Goal: Task Accomplishment & Management: Manage account settings

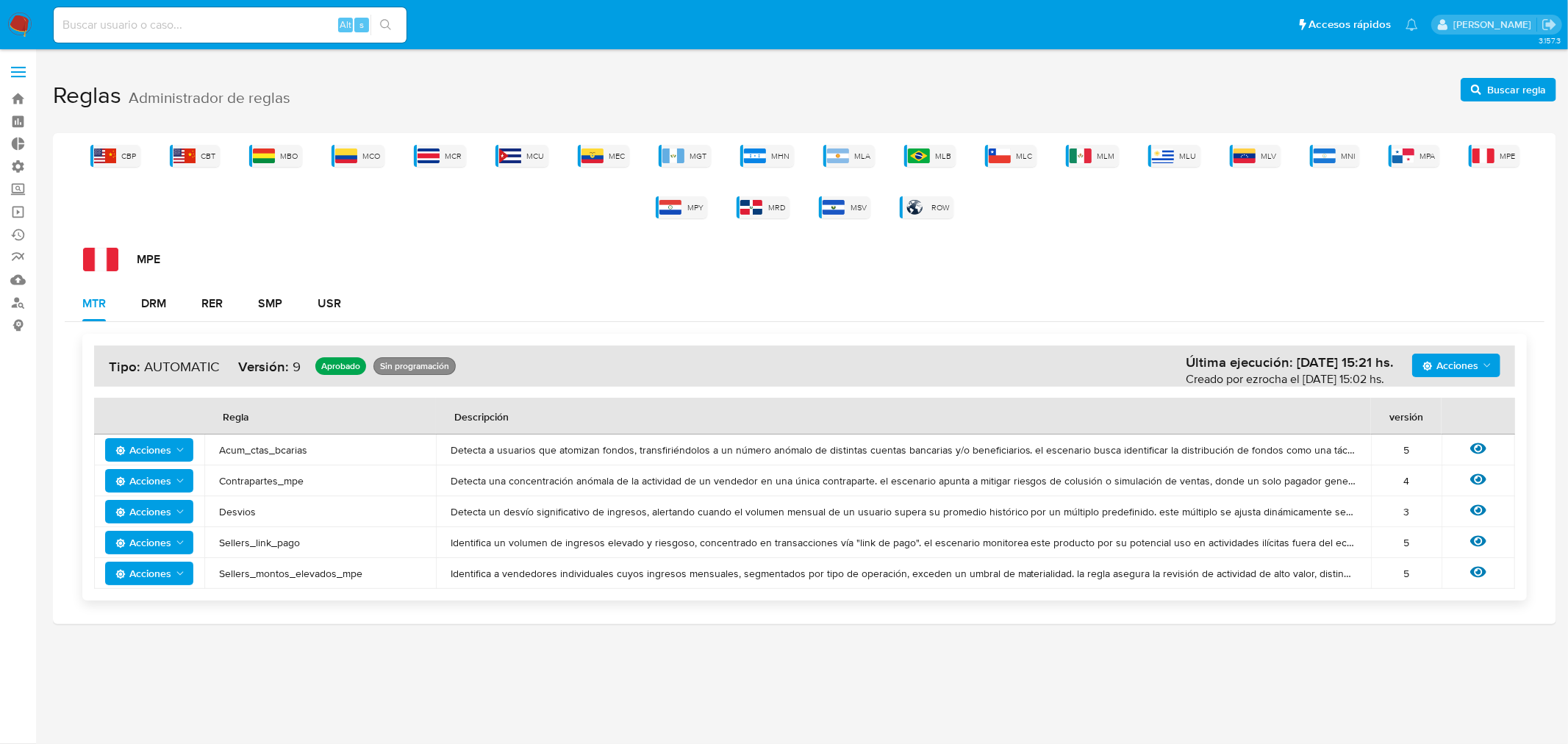
click at [1171, 166] on div "CBP CBT MBO MCO MCR MCU MEC MGT MHN MLA MLB MLC MLM MLU MLV MNI MPA MPE MPY MRD…" at bounding box center [805, 181] width 1480 height 74
click at [1165, 160] on img at bounding box center [1163, 155] width 22 height 14
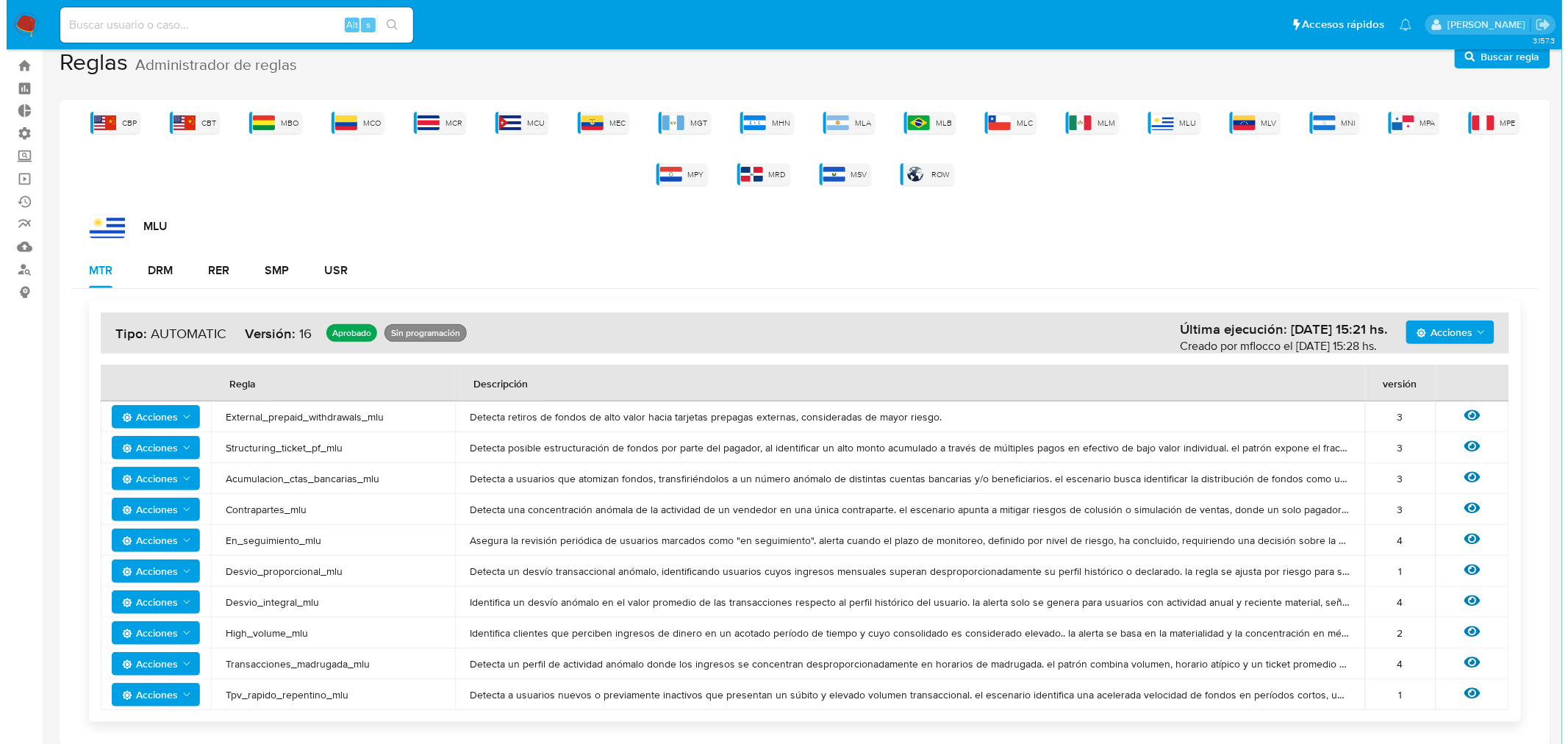
scroll to position [43, 0]
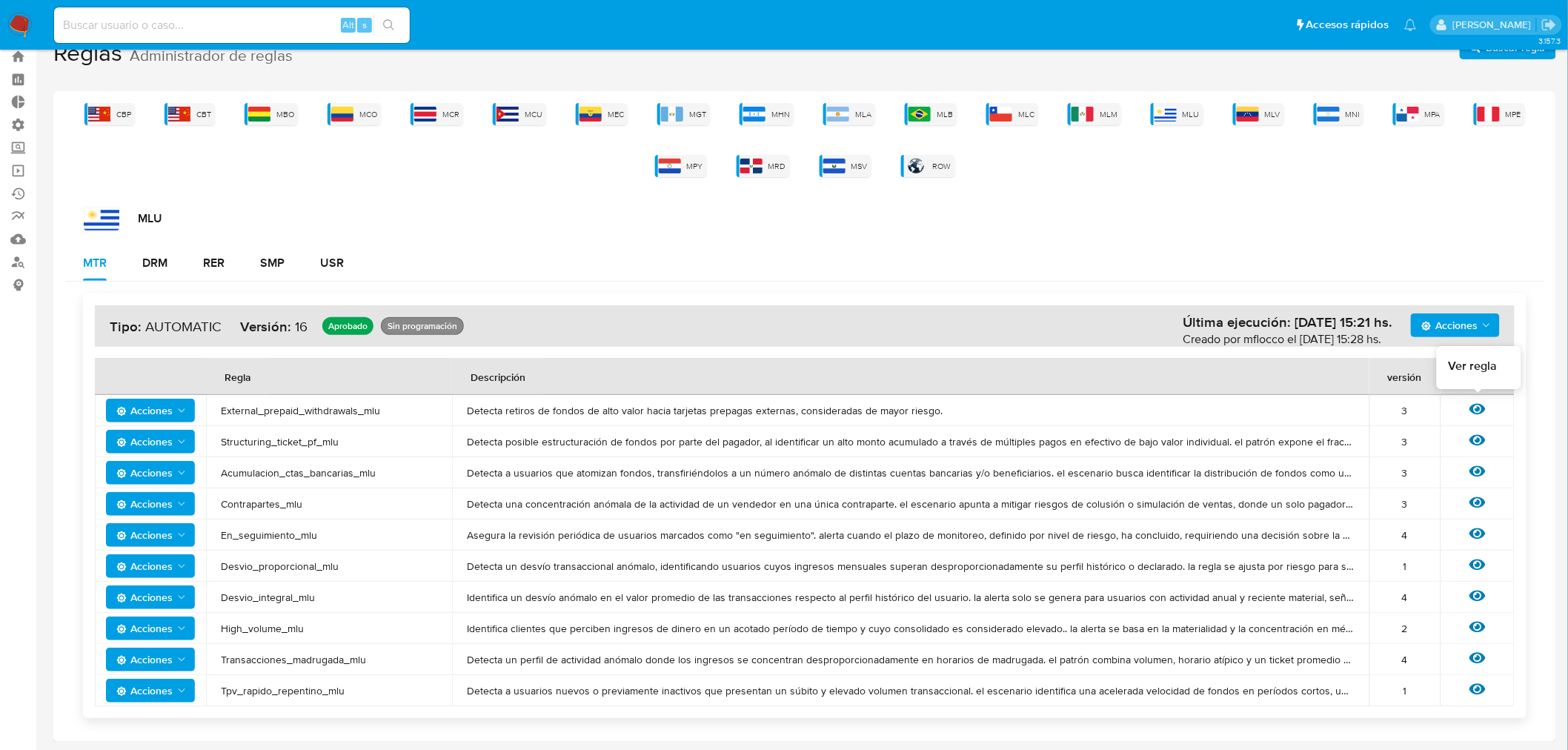
click at [1478, 404] on icon at bounding box center [1478, 409] width 16 height 16
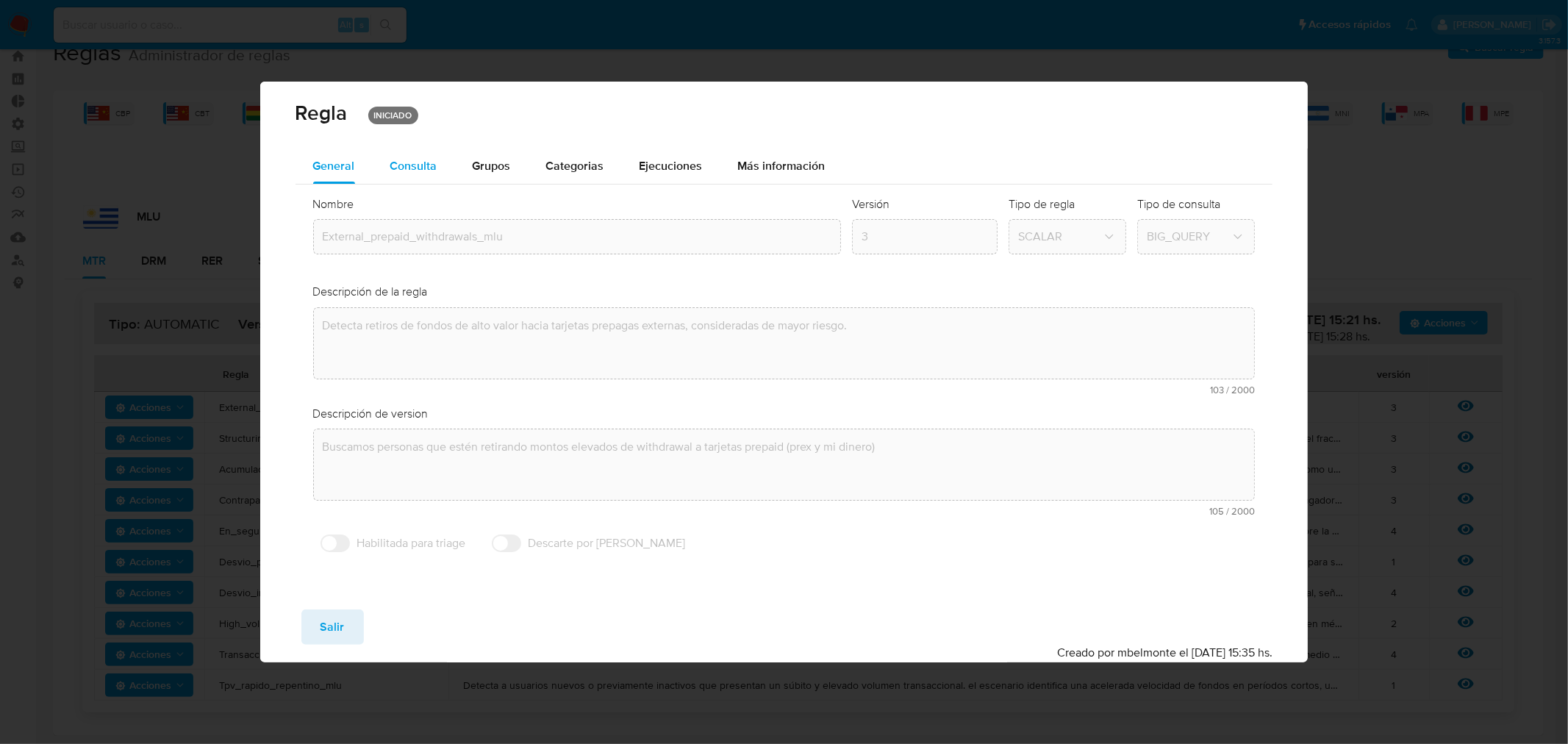
click at [395, 164] on span "Consulta" at bounding box center [414, 166] width 47 height 17
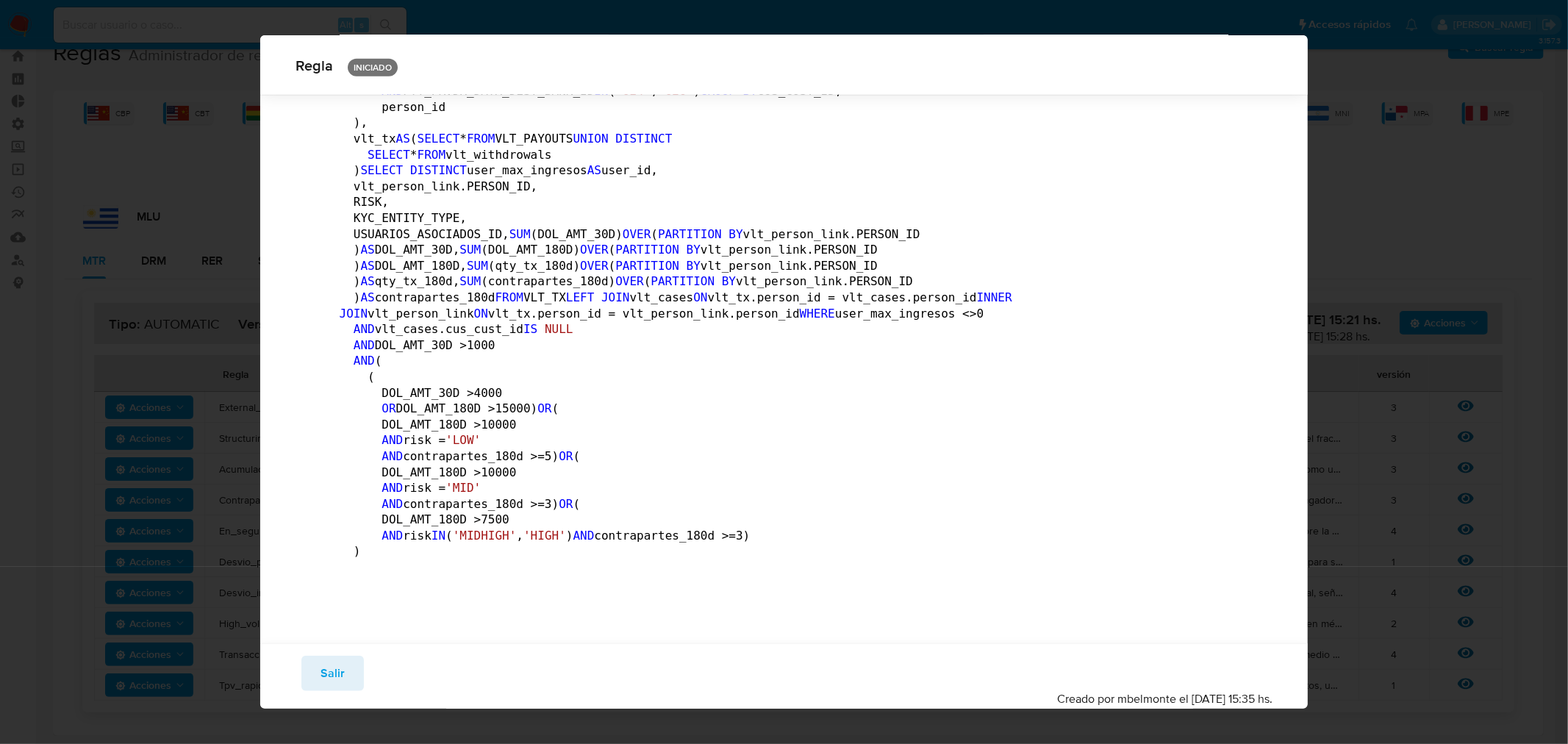
scroll to position [2964, 0]
click at [309, 666] on button "Salir" at bounding box center [332, 673] width 62 height 35
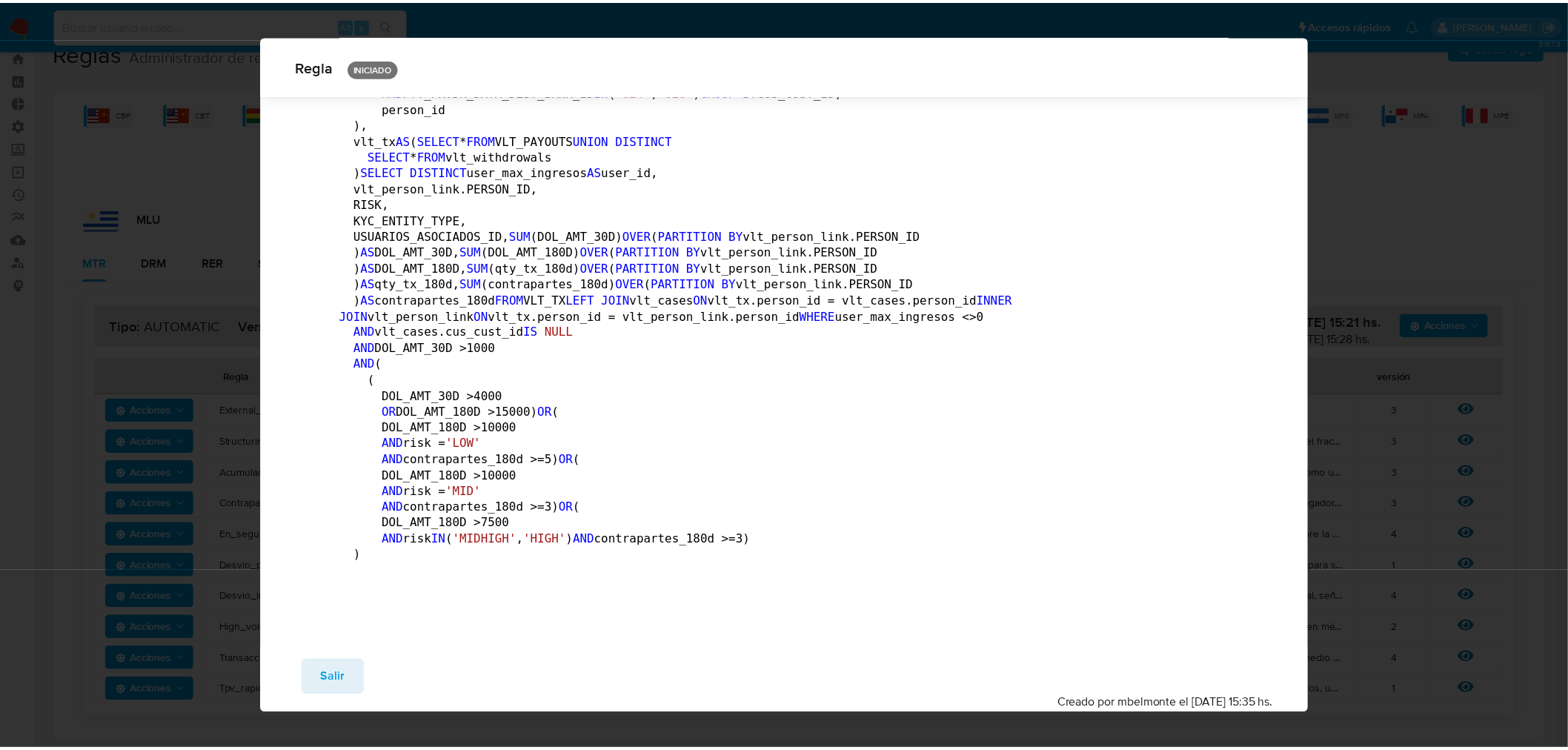
scroll to position [0, 0]
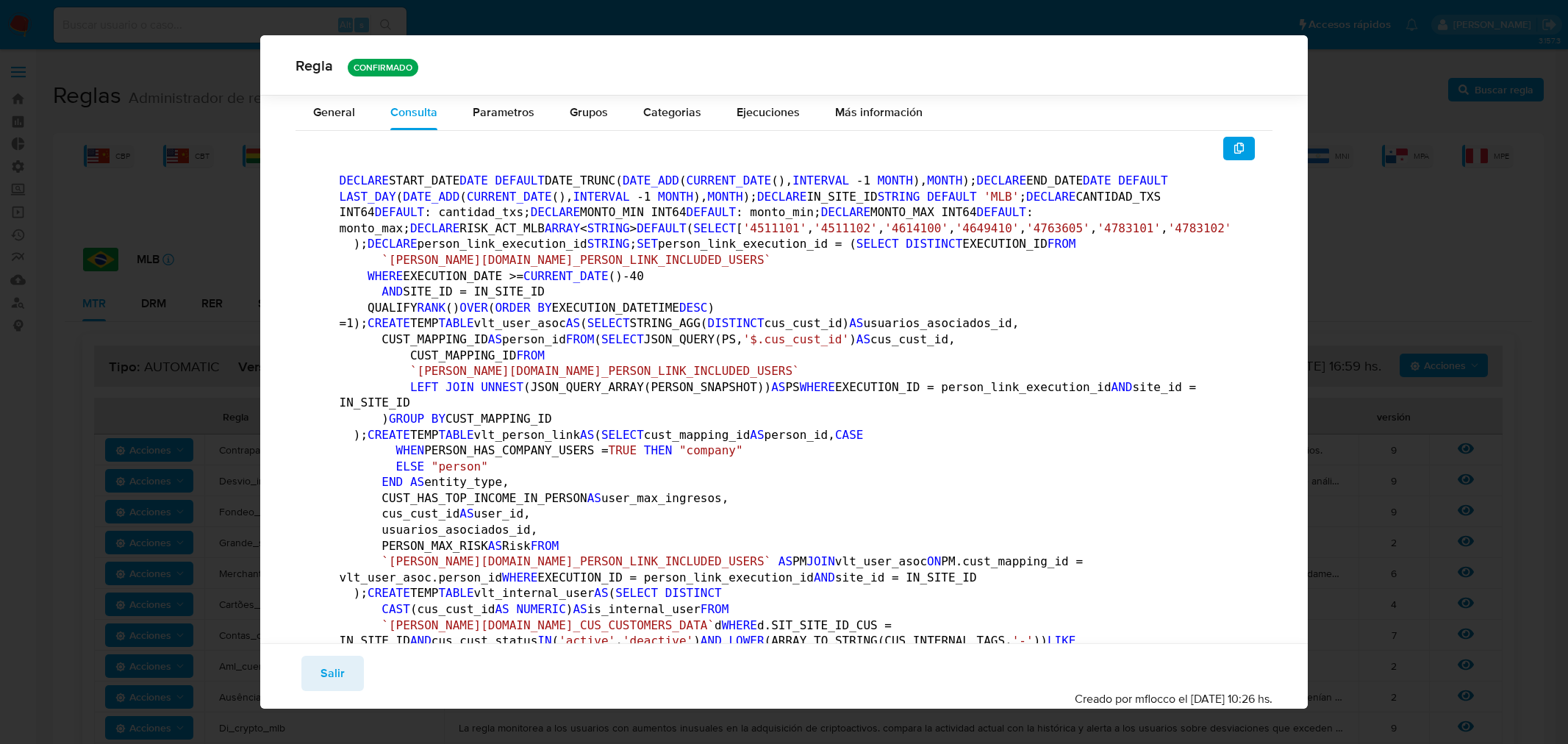
click at [335, 674] on span "Salir" at bounding box center [332, 673] width 24 height 33
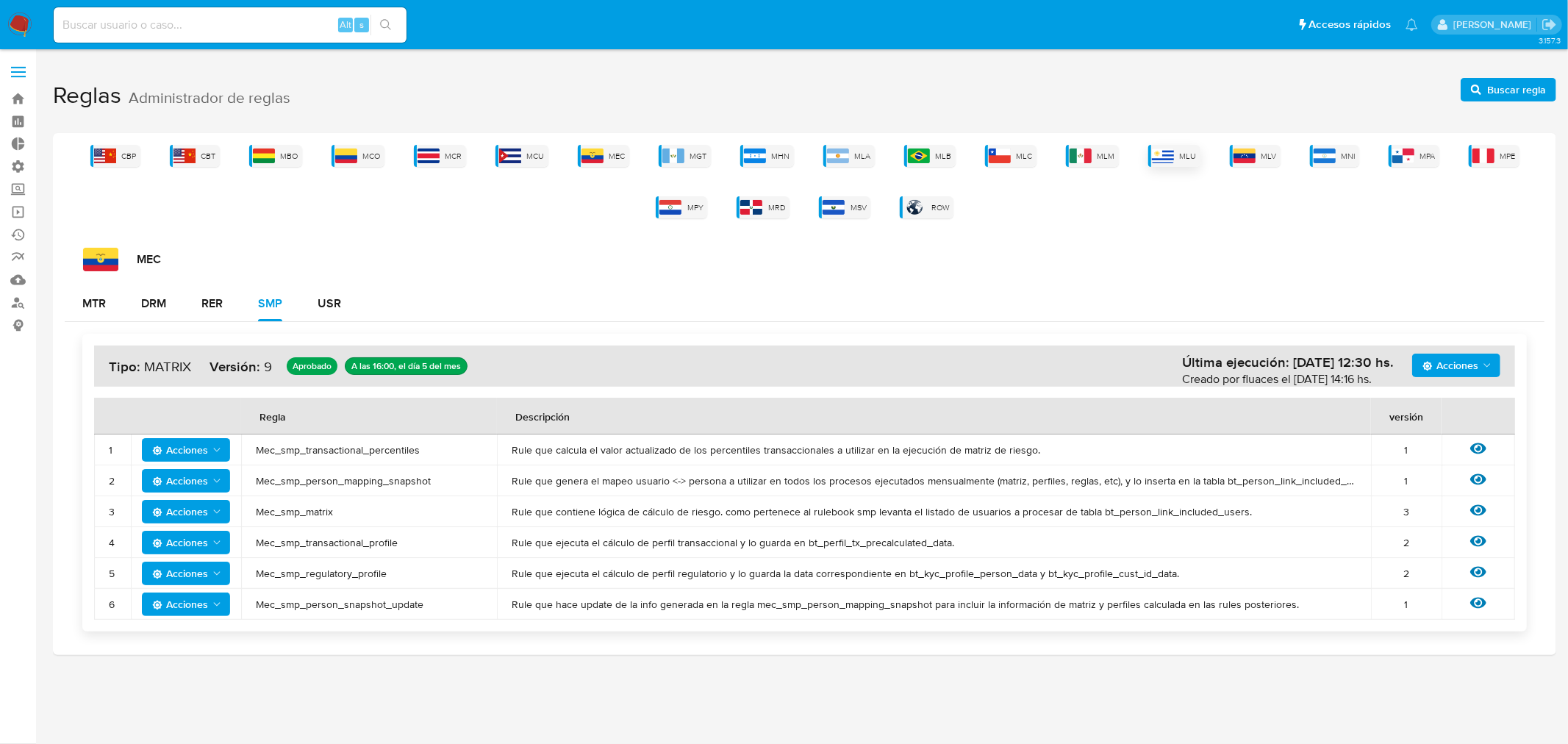
click at [1161, 145] on div "MLU" at bounding box center [1174, 155] width 52 height 22
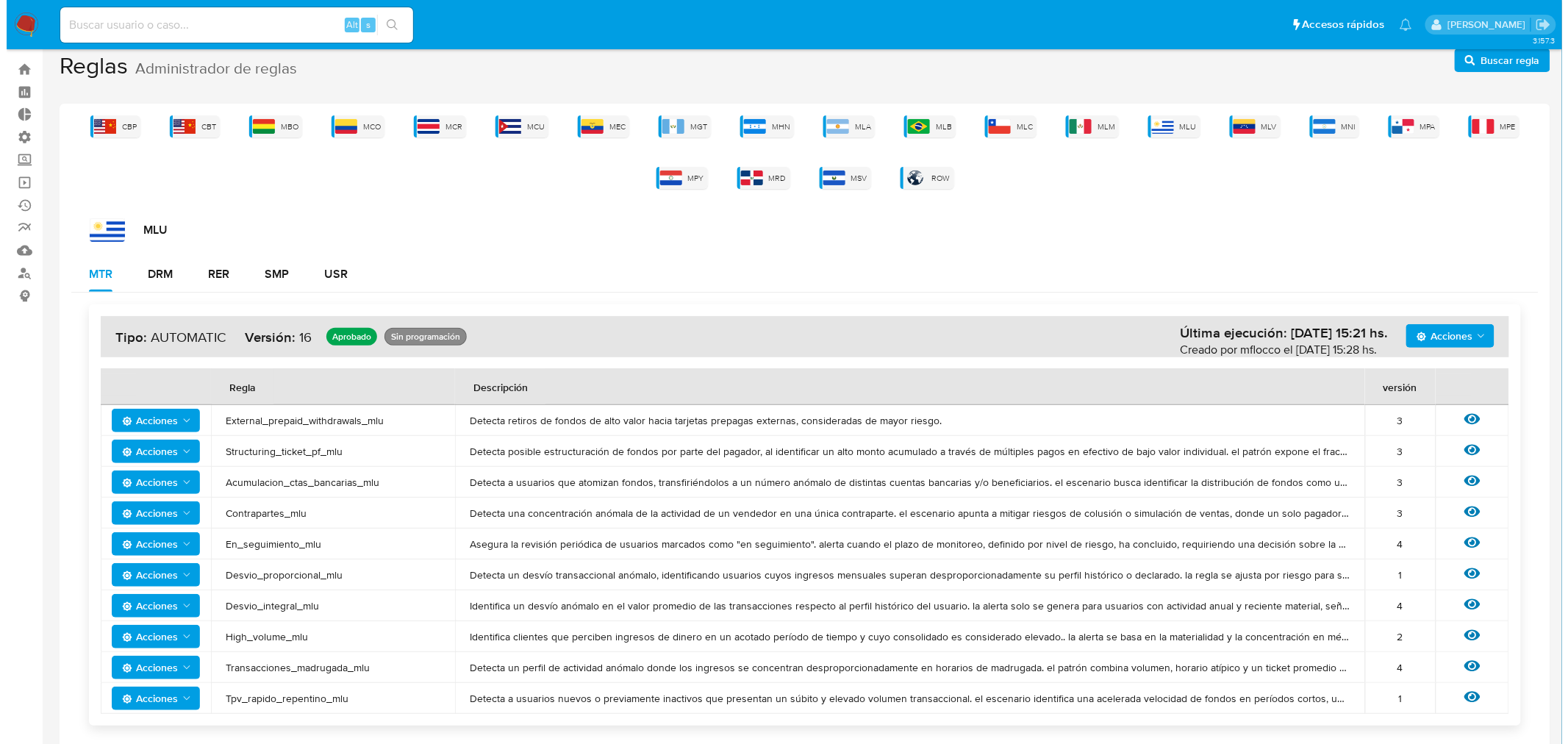
scroll to position [43, 0]
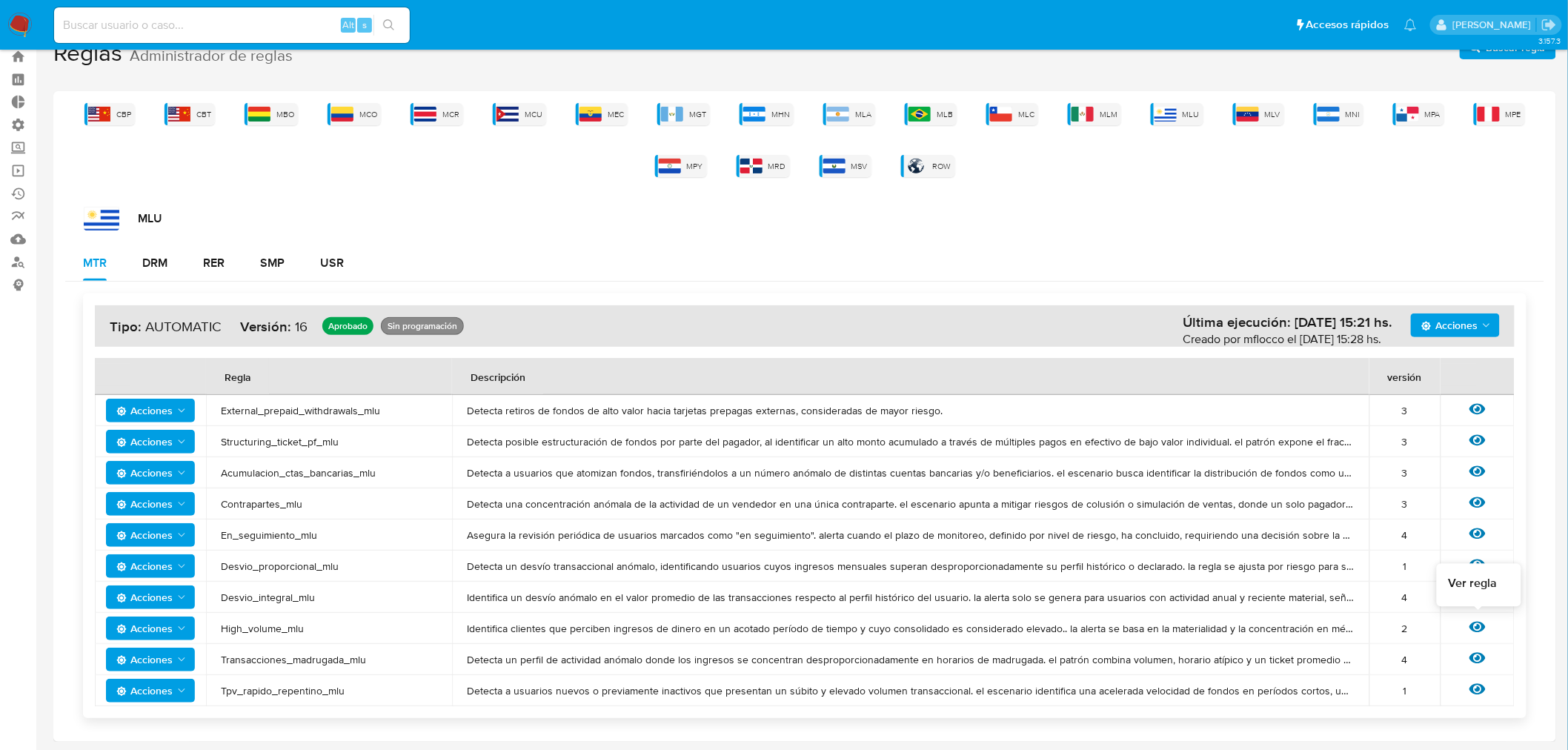
click at [1474, 623] on icon at bounding box center [1478, 627] width 16 height 11
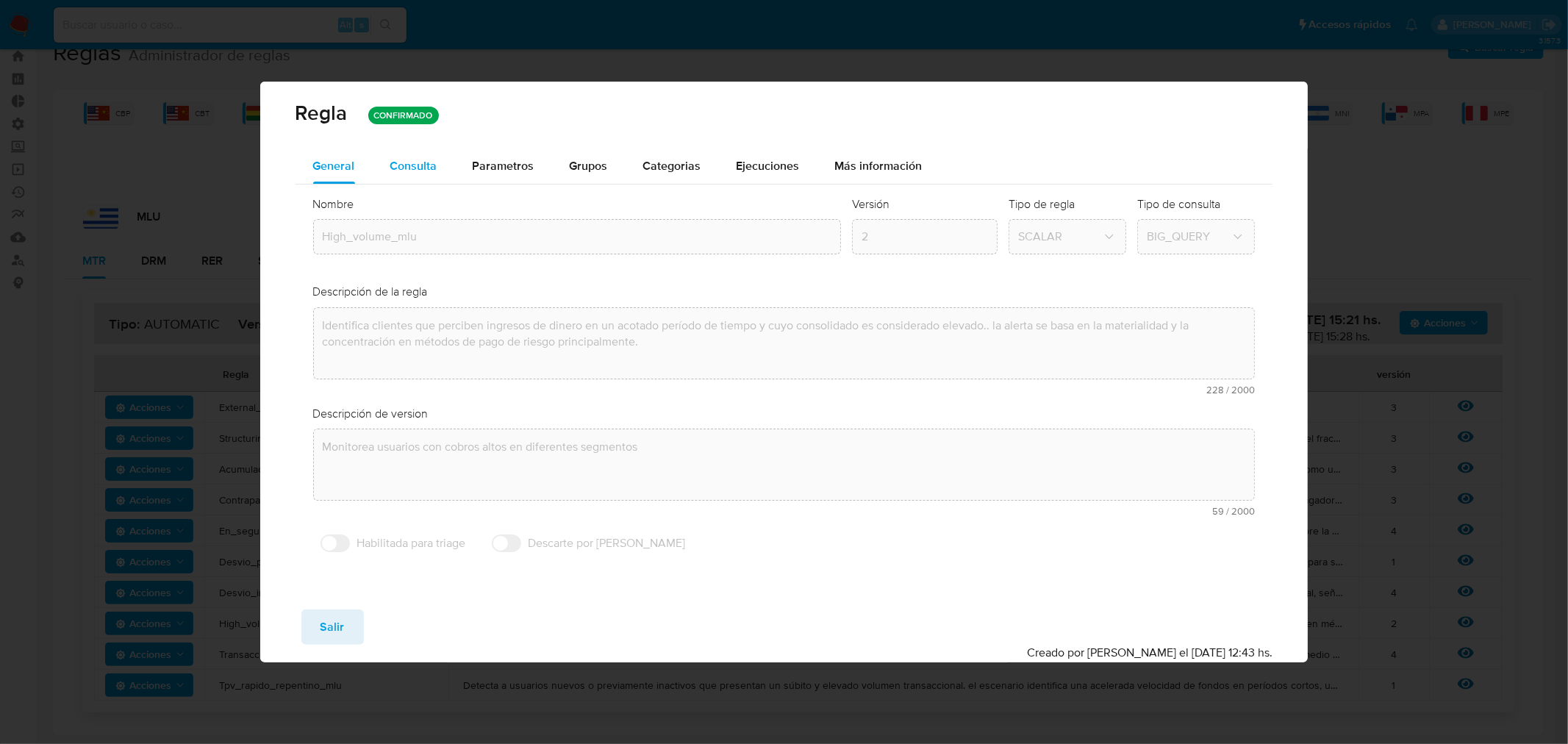
click at [427, 167] on span "Consulta" at bounding box center [414, 166] width 47 height 17
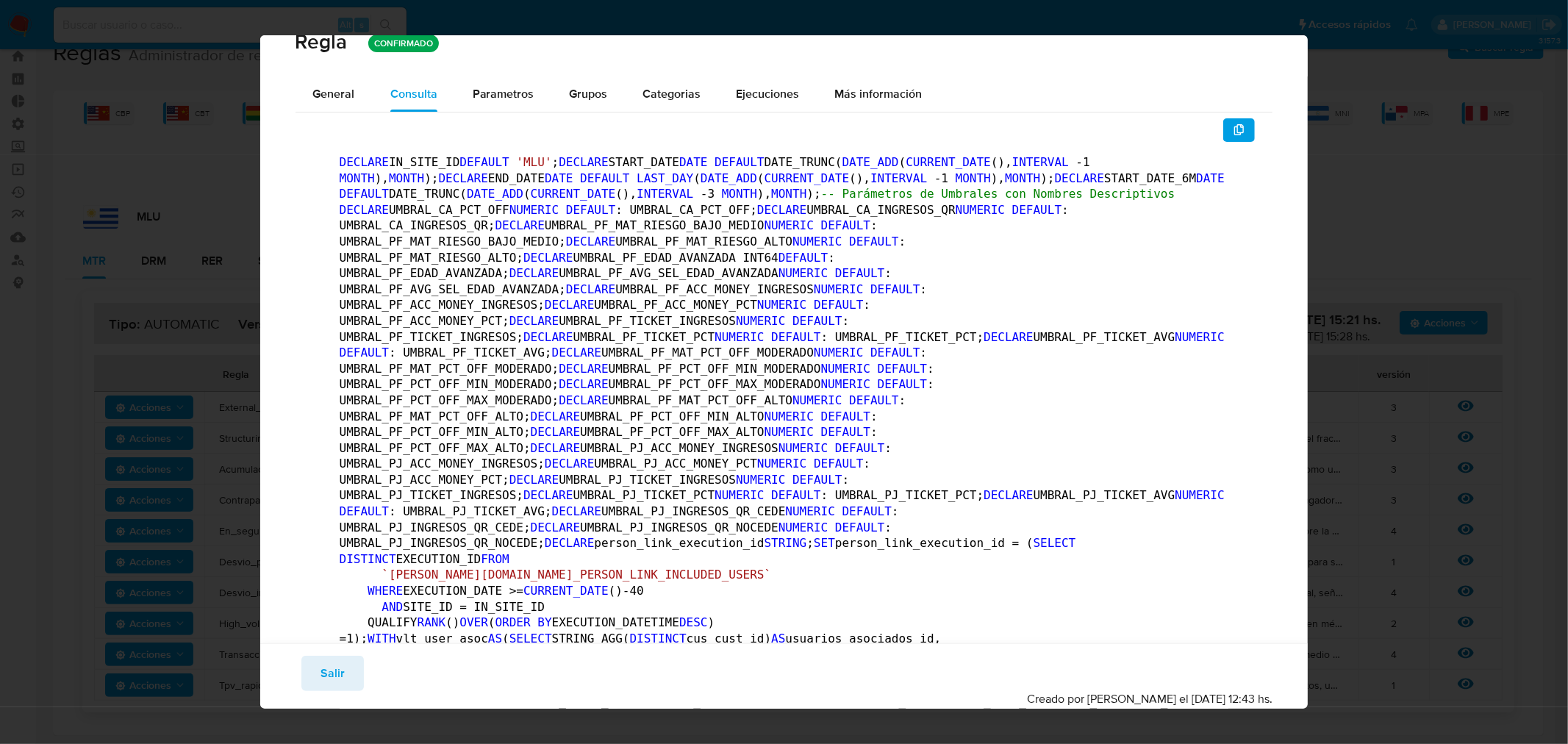
scroll to position [0, 0]
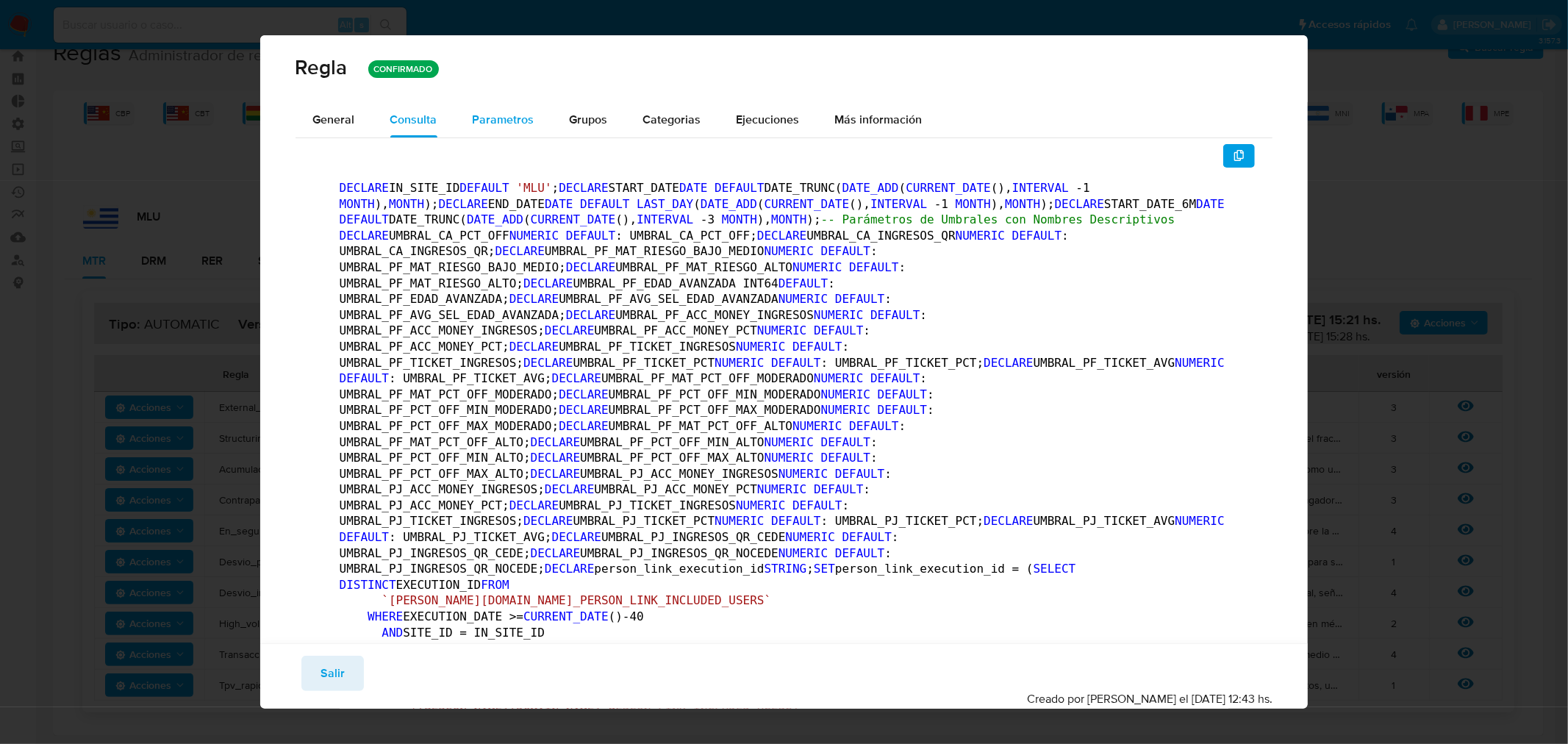
click at [500, 131] on div "Parametros" at bounding box center [503, 119] width 62 height 35
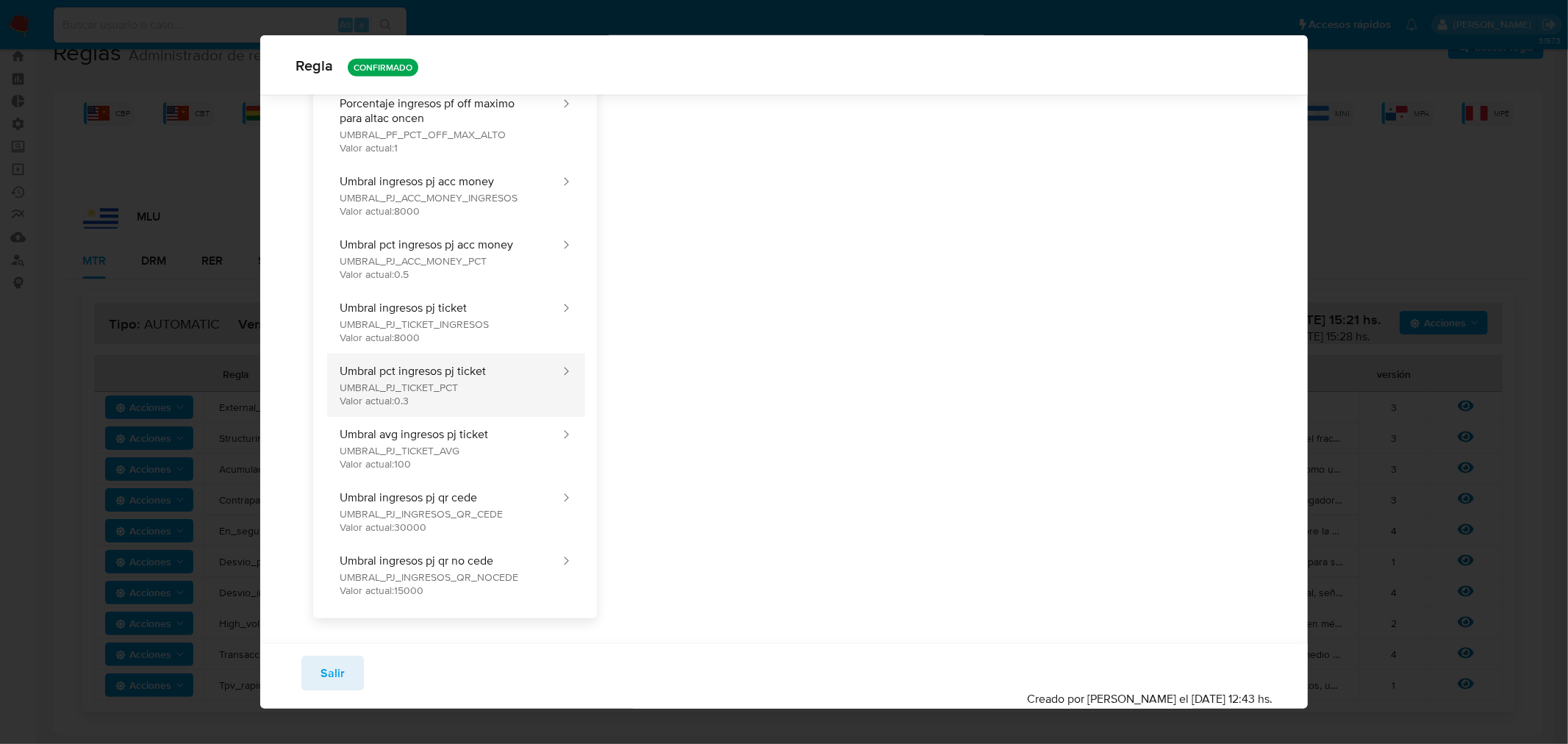
scroll to position [1175, 0]
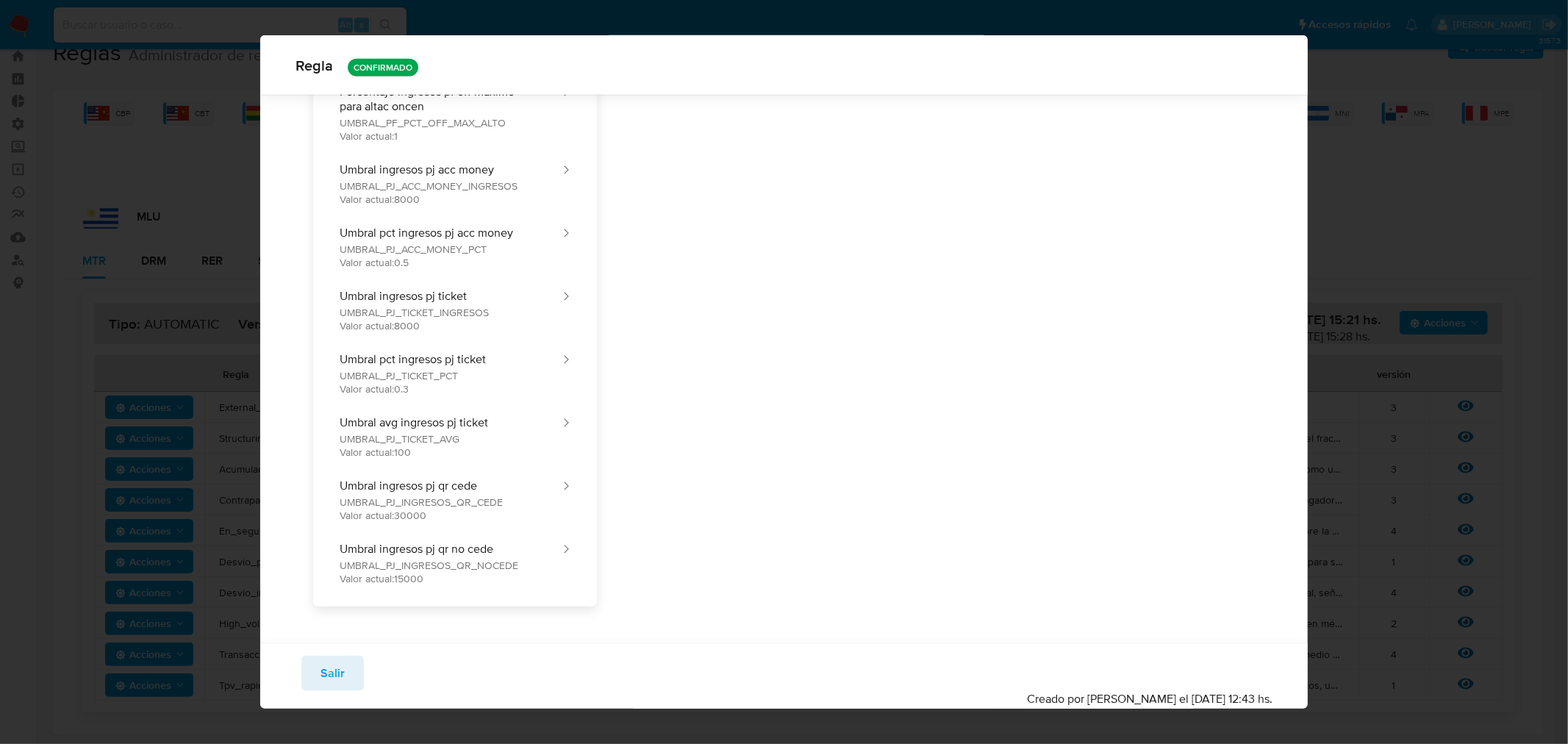
click at [336, 676] on span "Salir" at bounding box center [332, 673] width 24 height 33
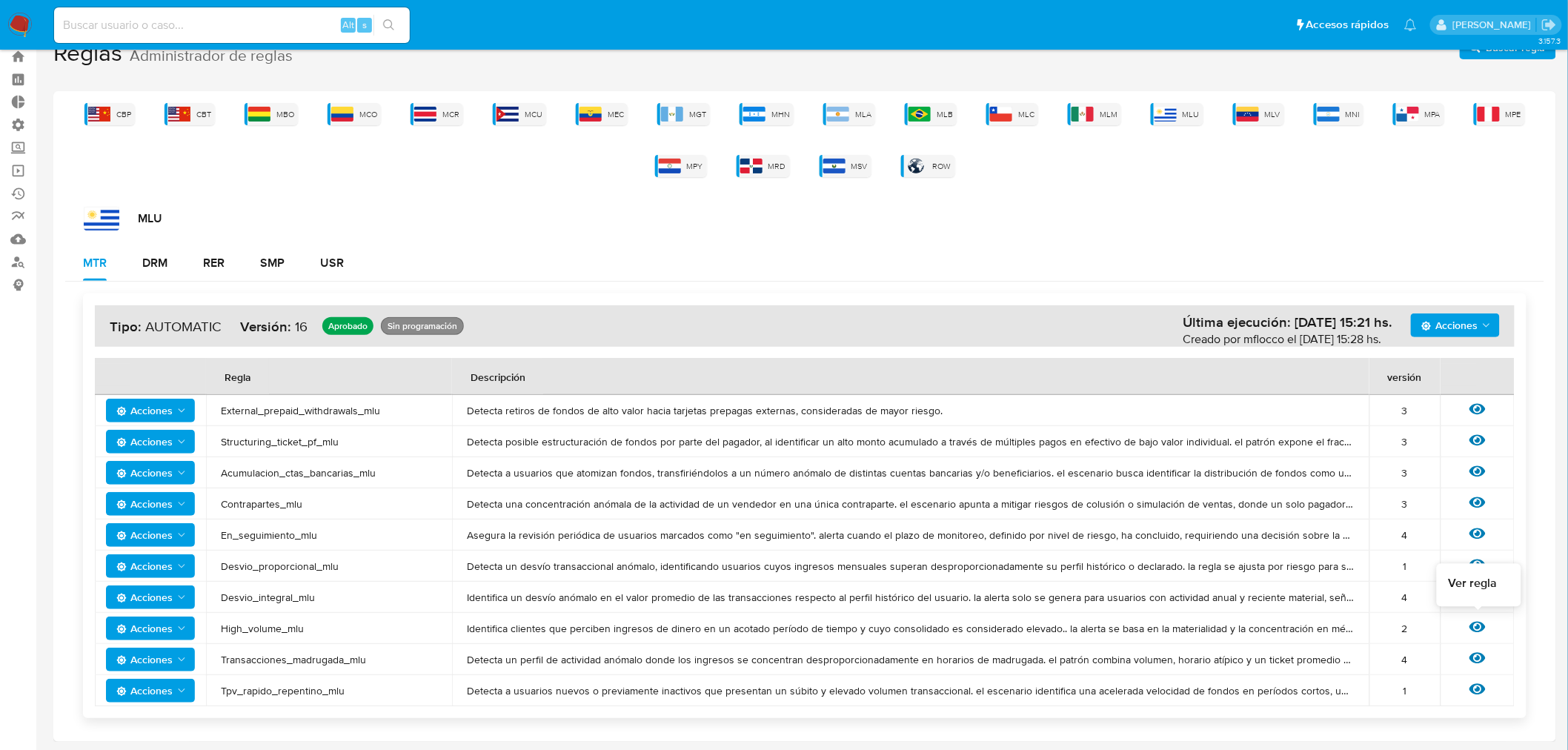
click at [1480, 620] on icon at bounding box center [1478, 627] width 16 height 16
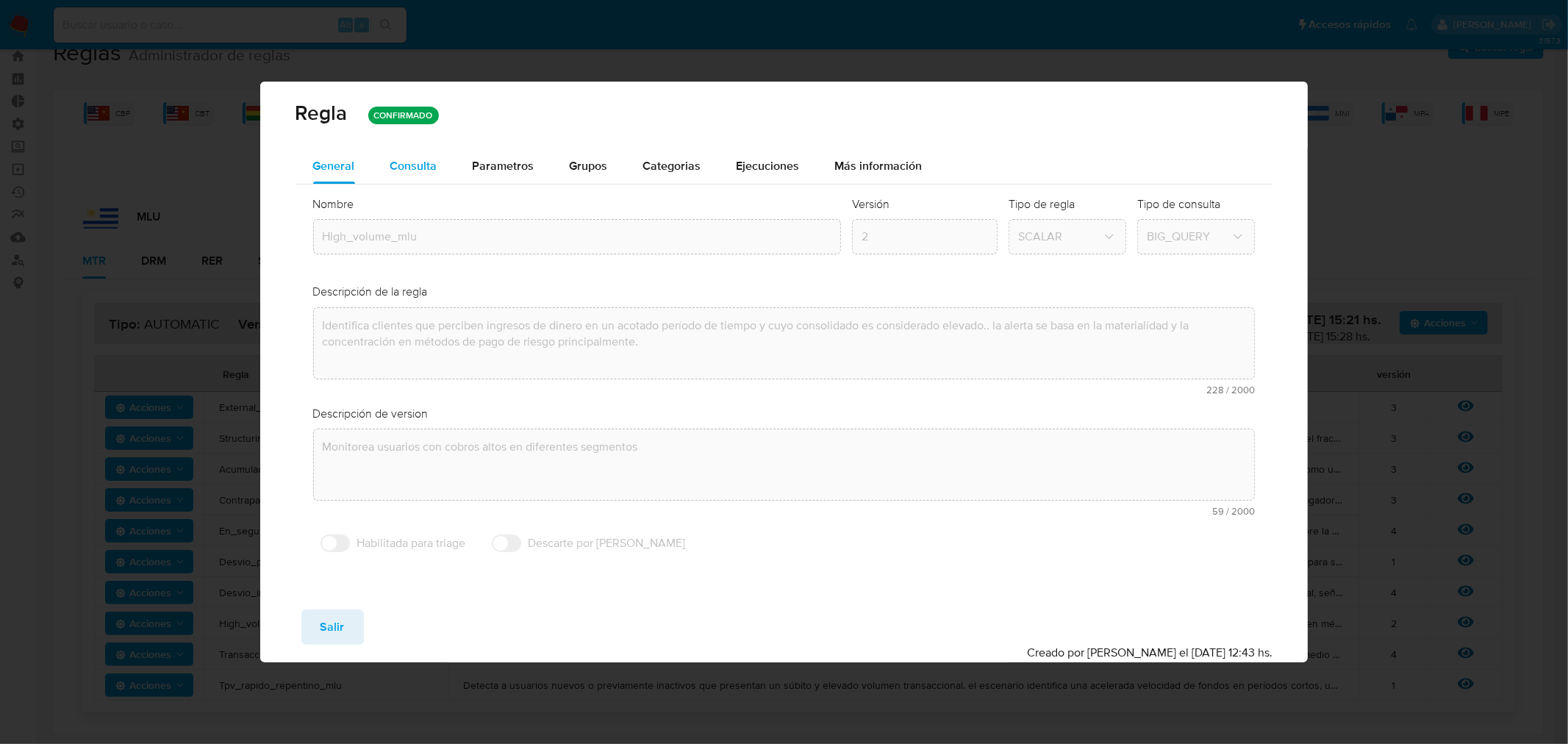
click at [407, 170] on span "Consulta" at bounding box center [414, 166] width 47 height 17
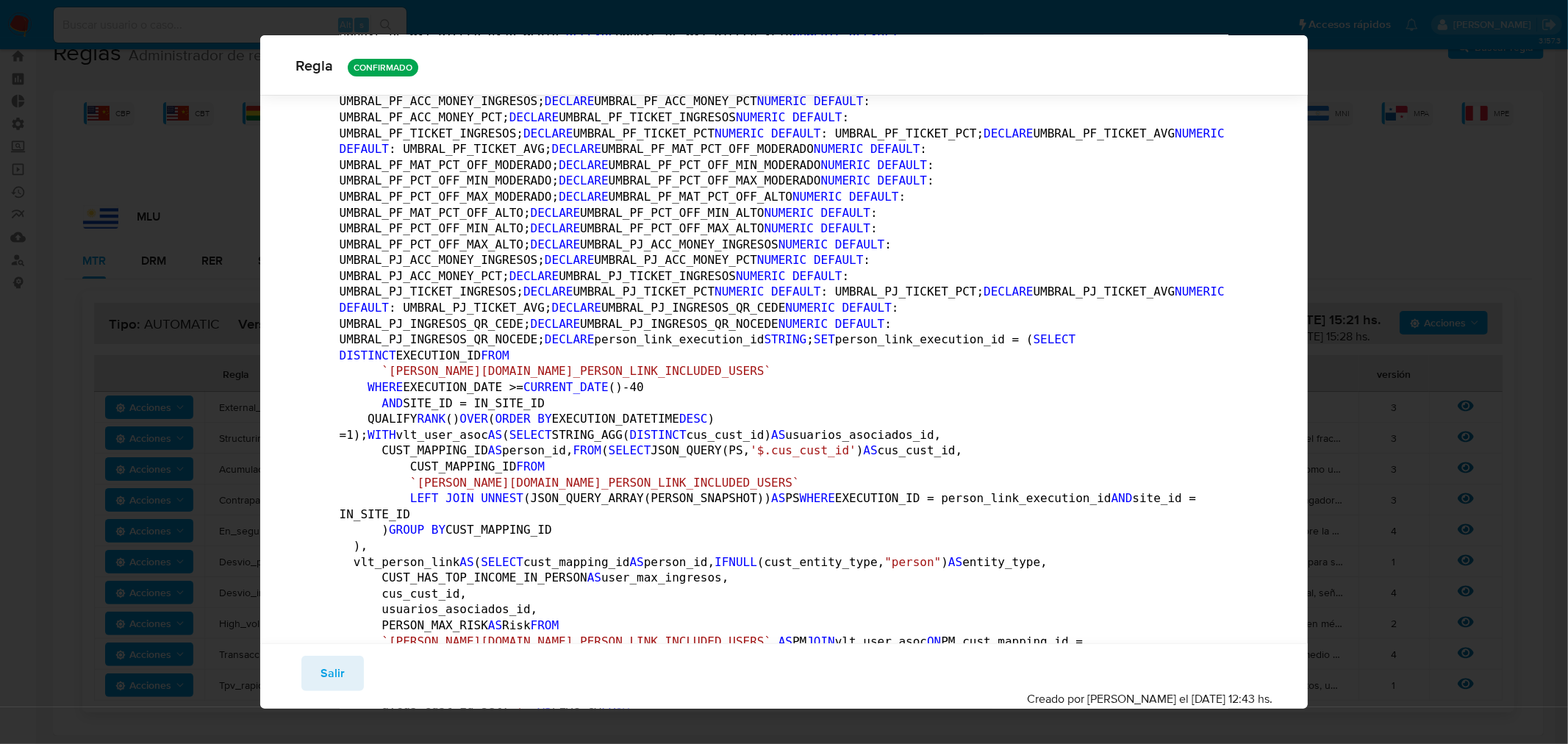
scroll to position [5748, 0]
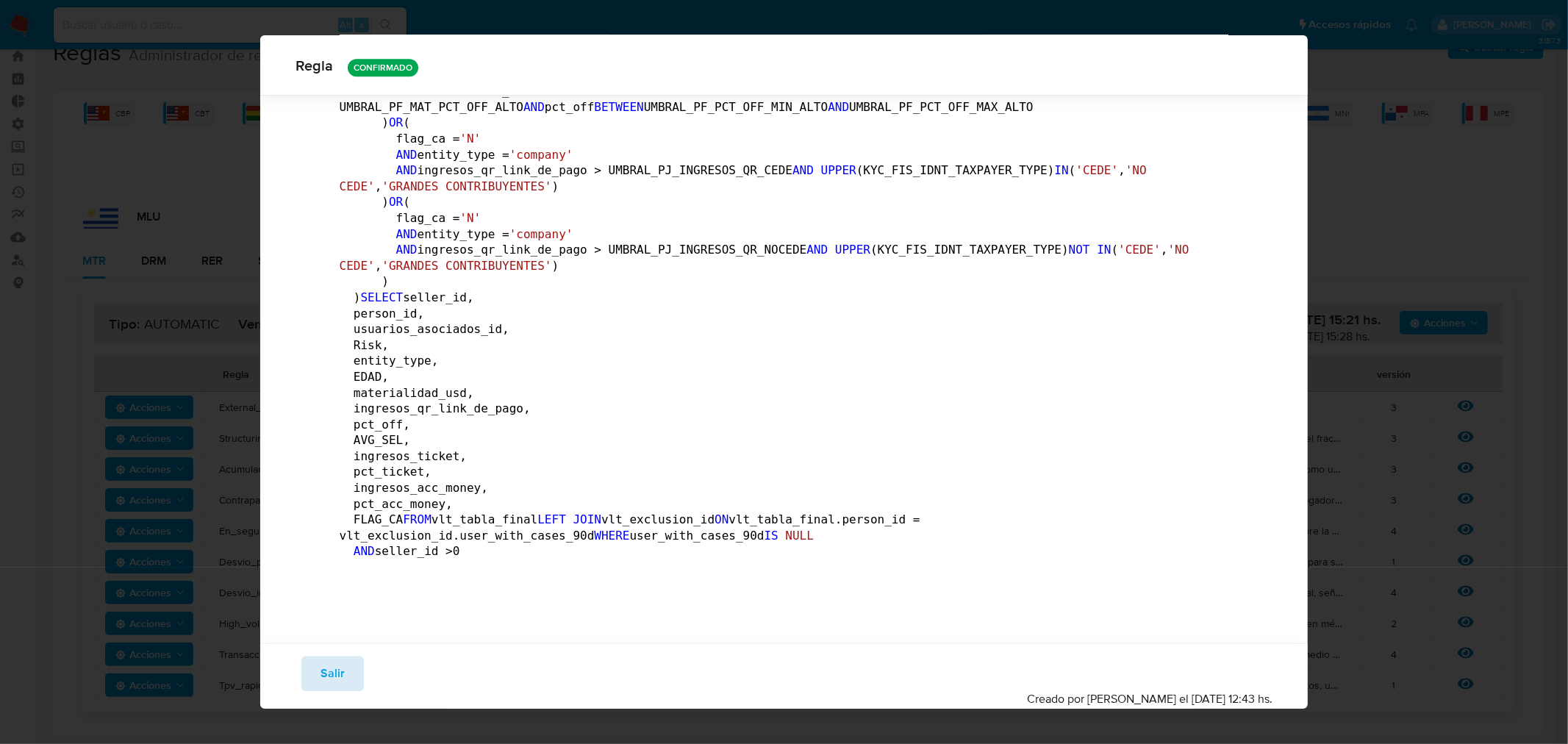
click at [321, 684] on span "Salir" at bounding box center [332, 673] width 24 height 33
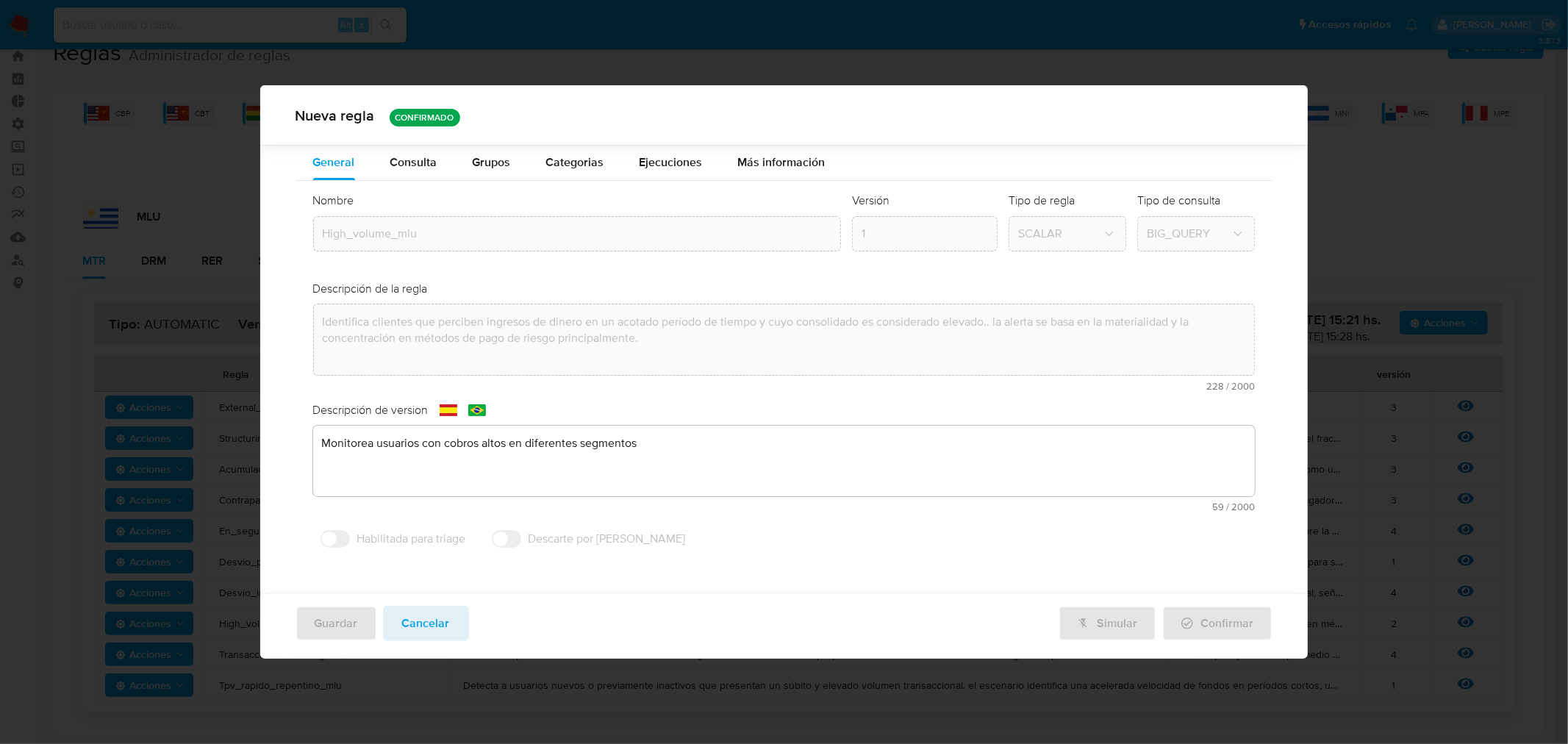
scroll to position [0, 0]
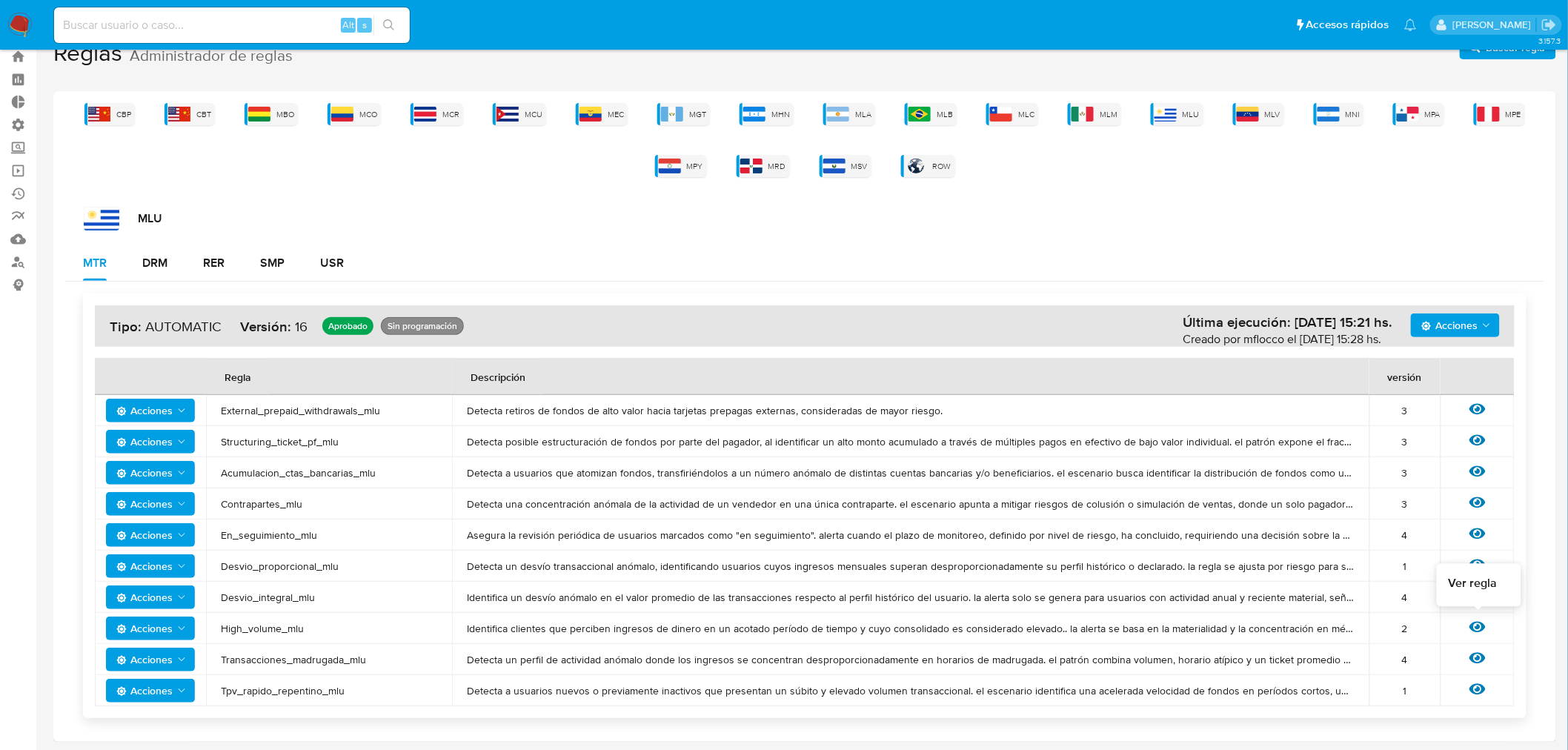
click at [1474, 627] on icon at bounding box center [1478, 627] width 16 height 11
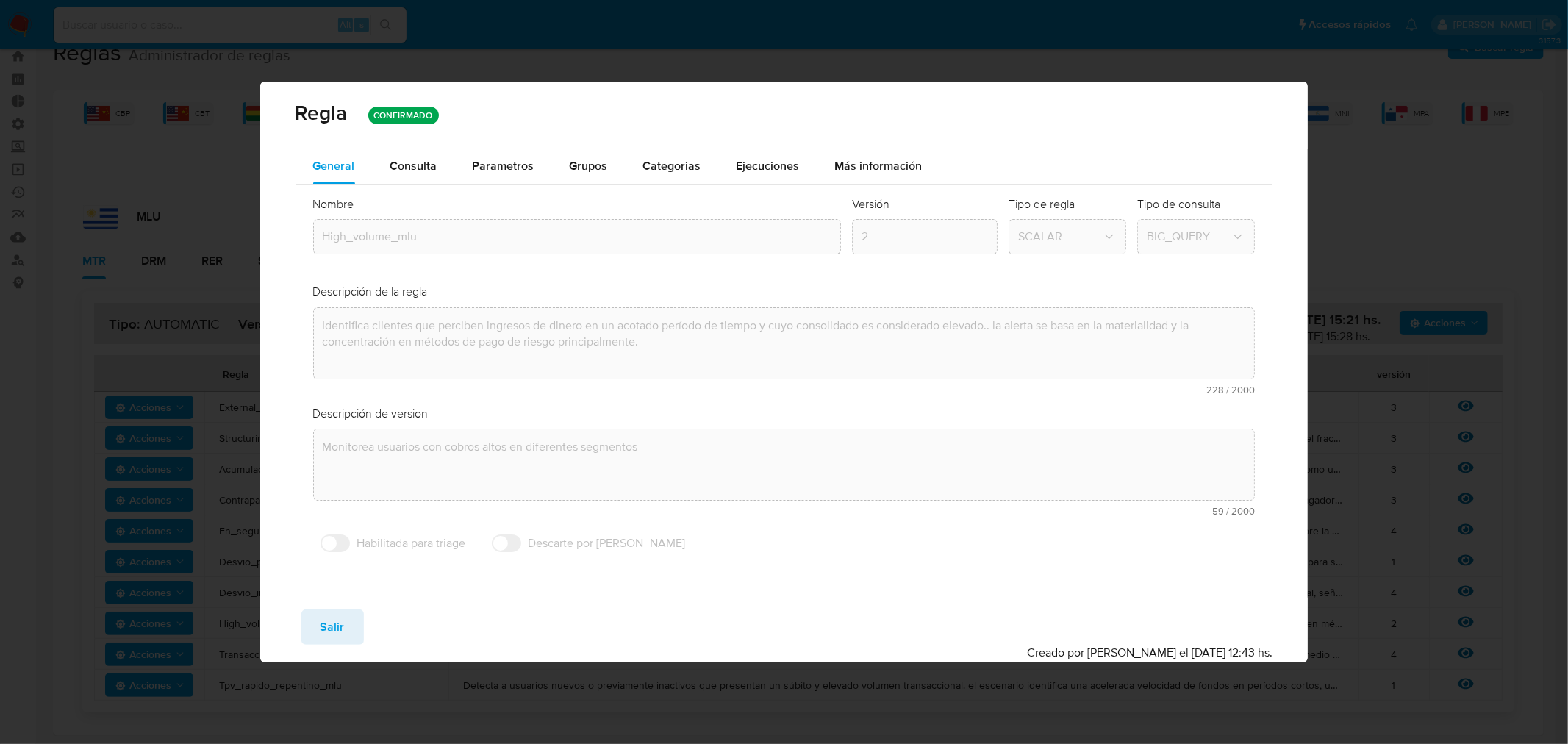
drag, startPoint x: 410, startPoint y: 163, endPoint x: 478, endPoint y: 167, distance: 68.1
click at [433, 166] on span "Consulta" at bounding box center [414, 166] width 47 height 17
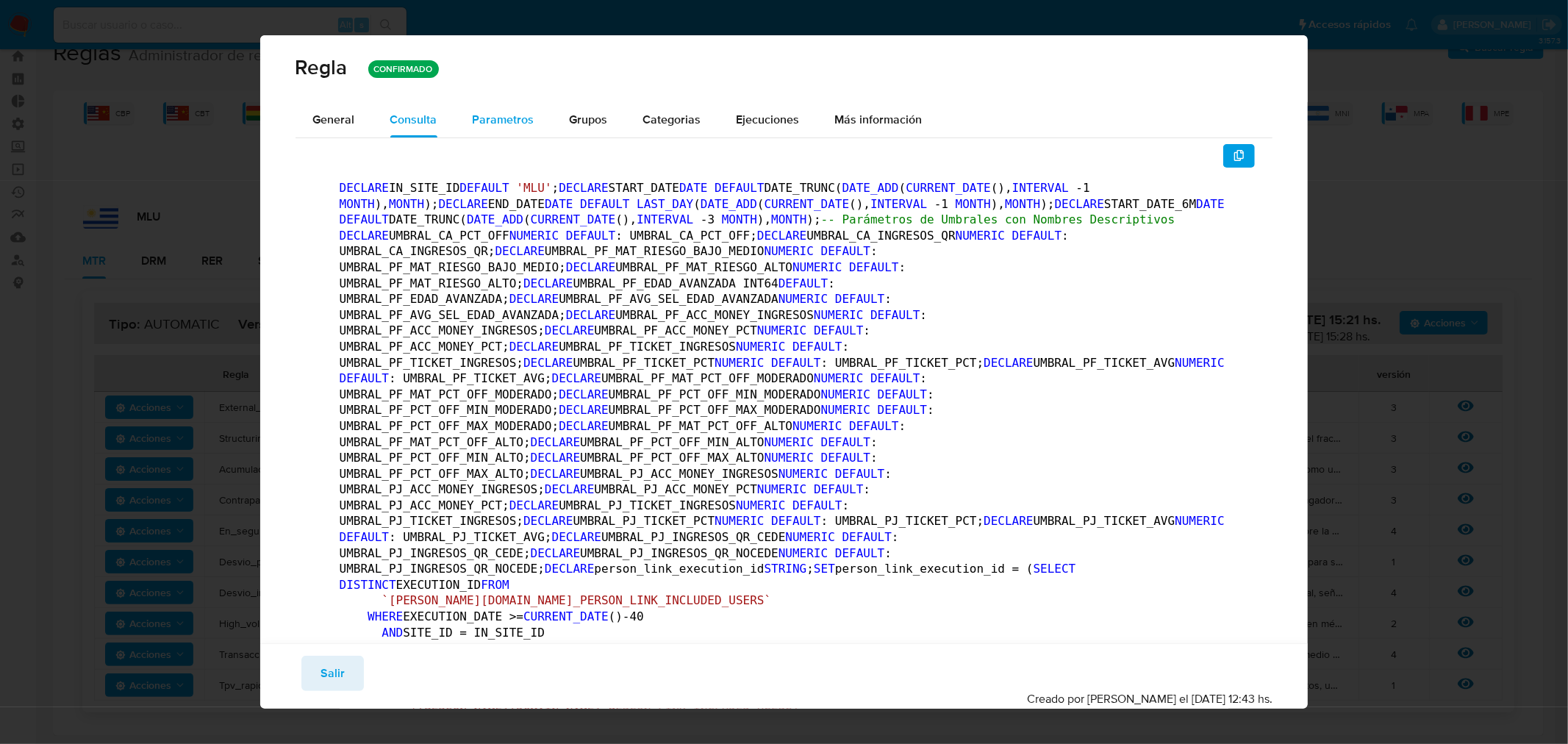
click at [519, 122] on span "Parametros" at bounding box center [503, 119] width 62 height 17
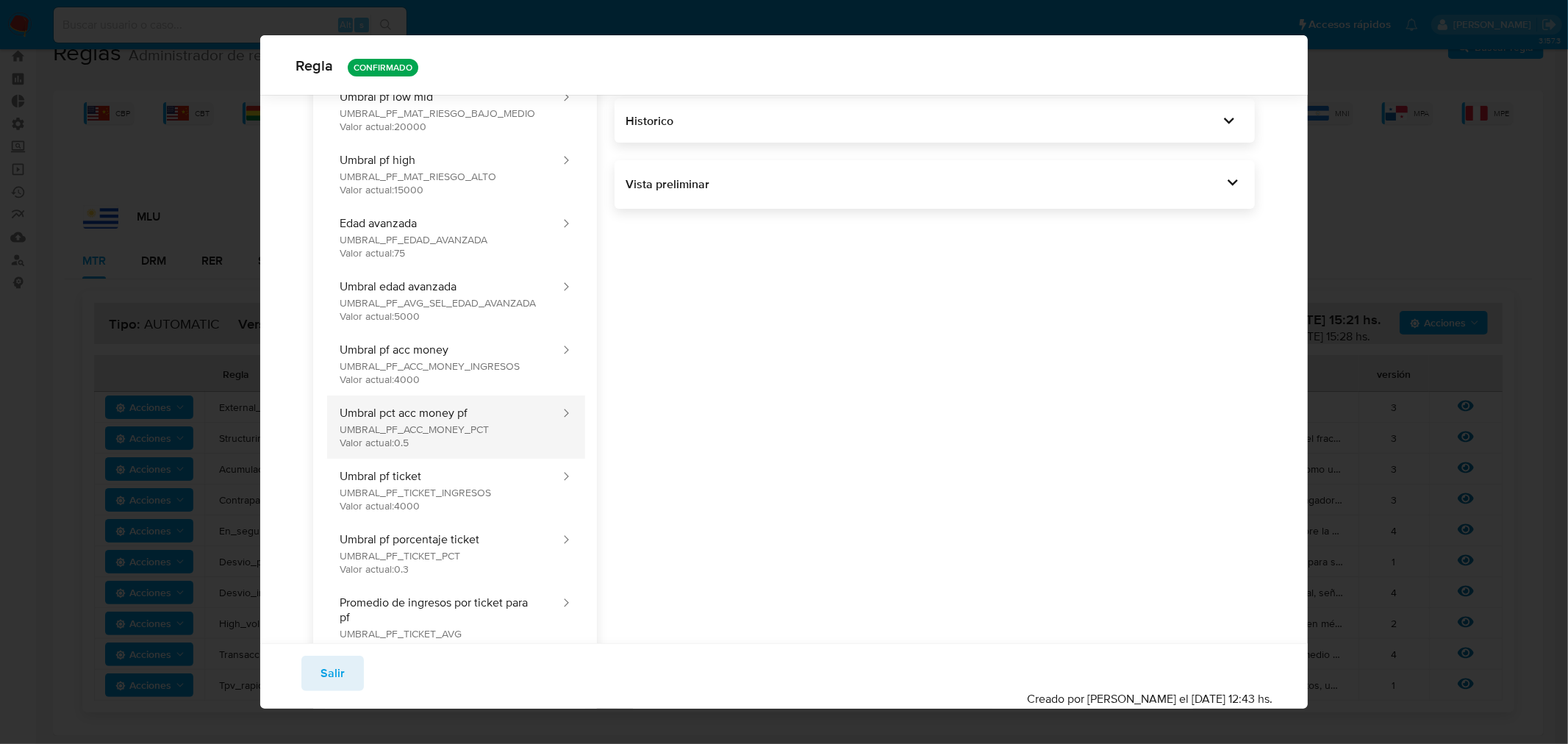
scroll to position [320, 0]
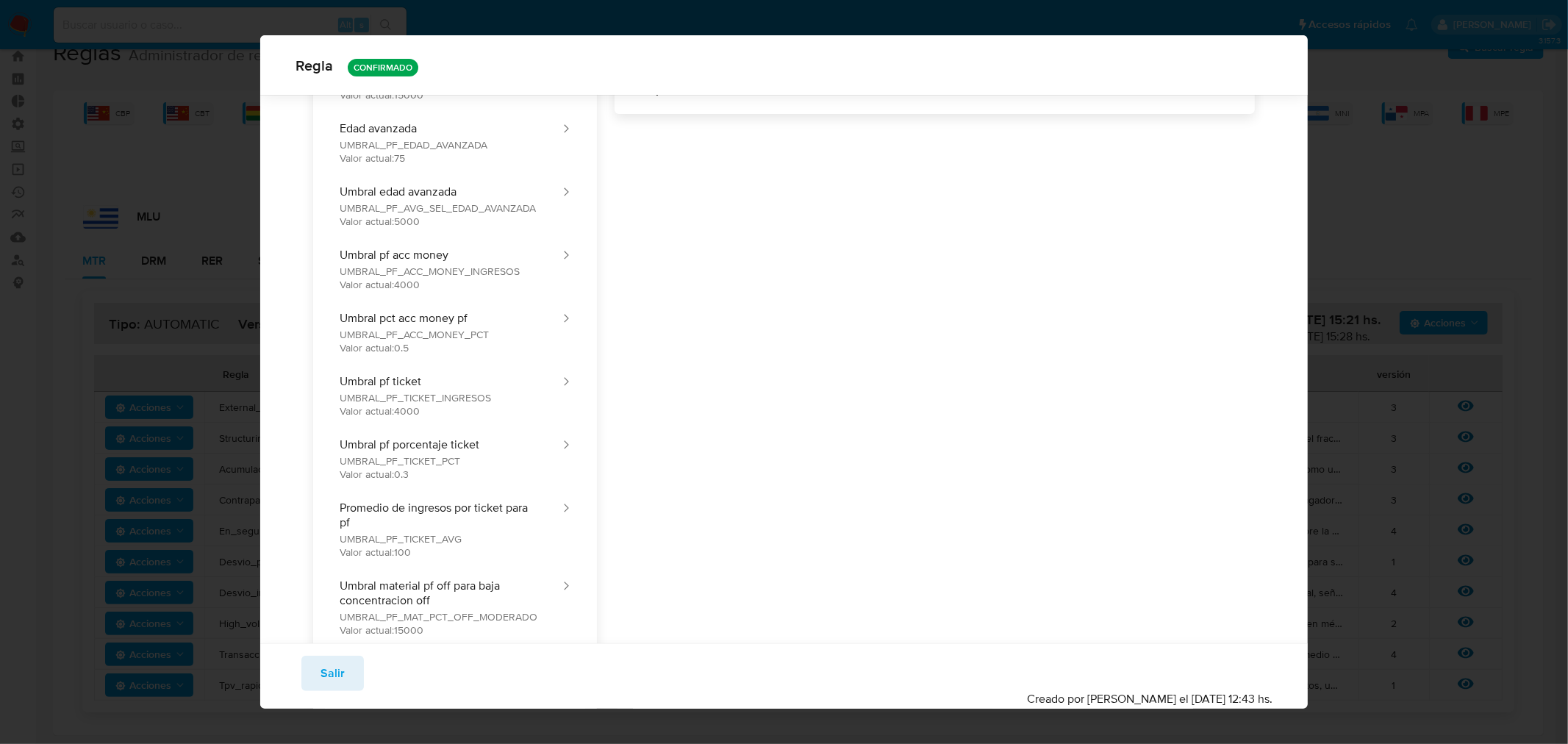
drag, startPoint x: 331, startPoint y: 675, endPoint x: 314, endPoint y: 615, distance: 62.4
click at [332, 674] on span "Salir" at bounding box center [332, 673] width 24 height 33
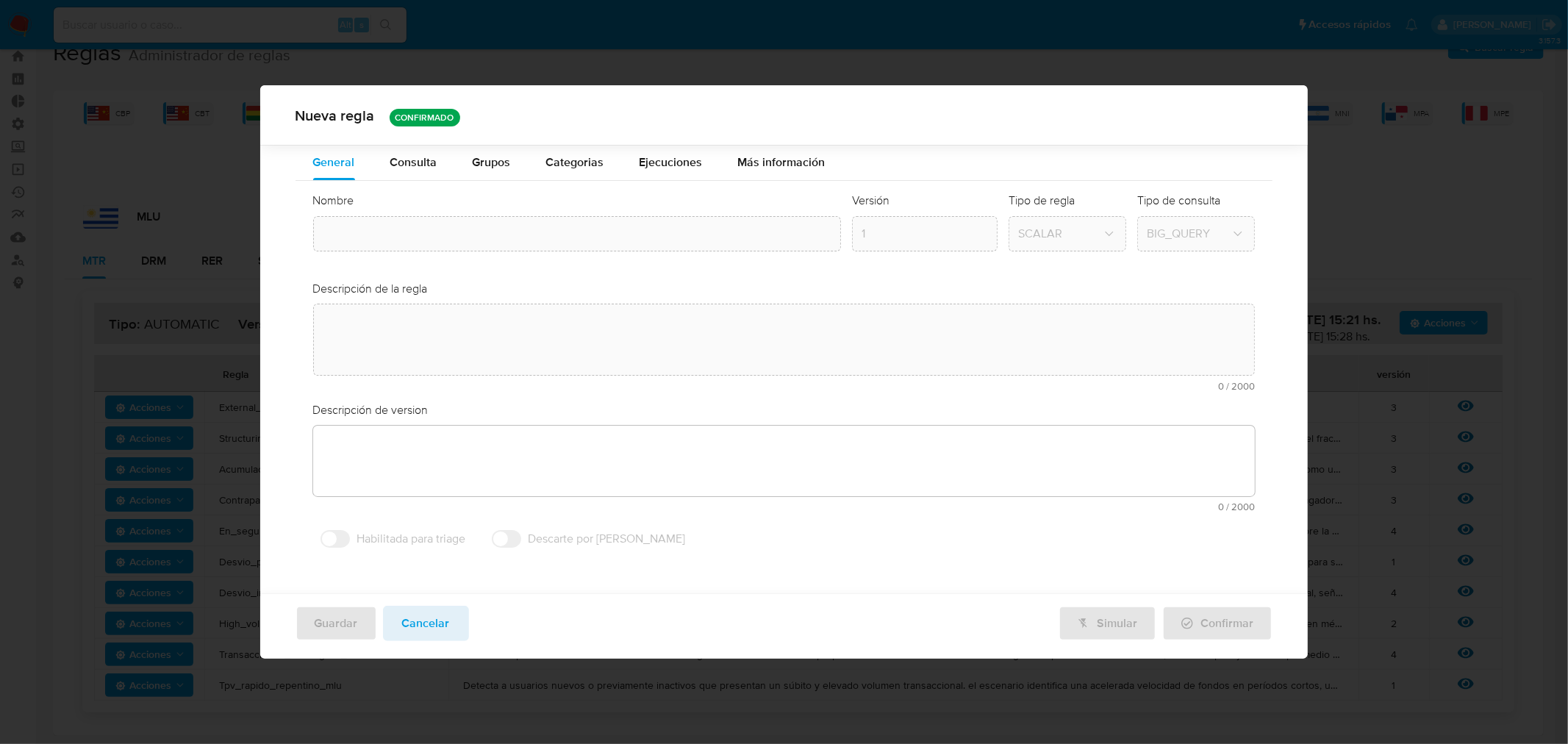
type input "High_volume_mlu"
type textarea "Identifica clientes que perciben ingresos de dinero en un acotado período de ti…"
type textarea "Monitorea usuarios con cobros altos en diferentes segmentos"
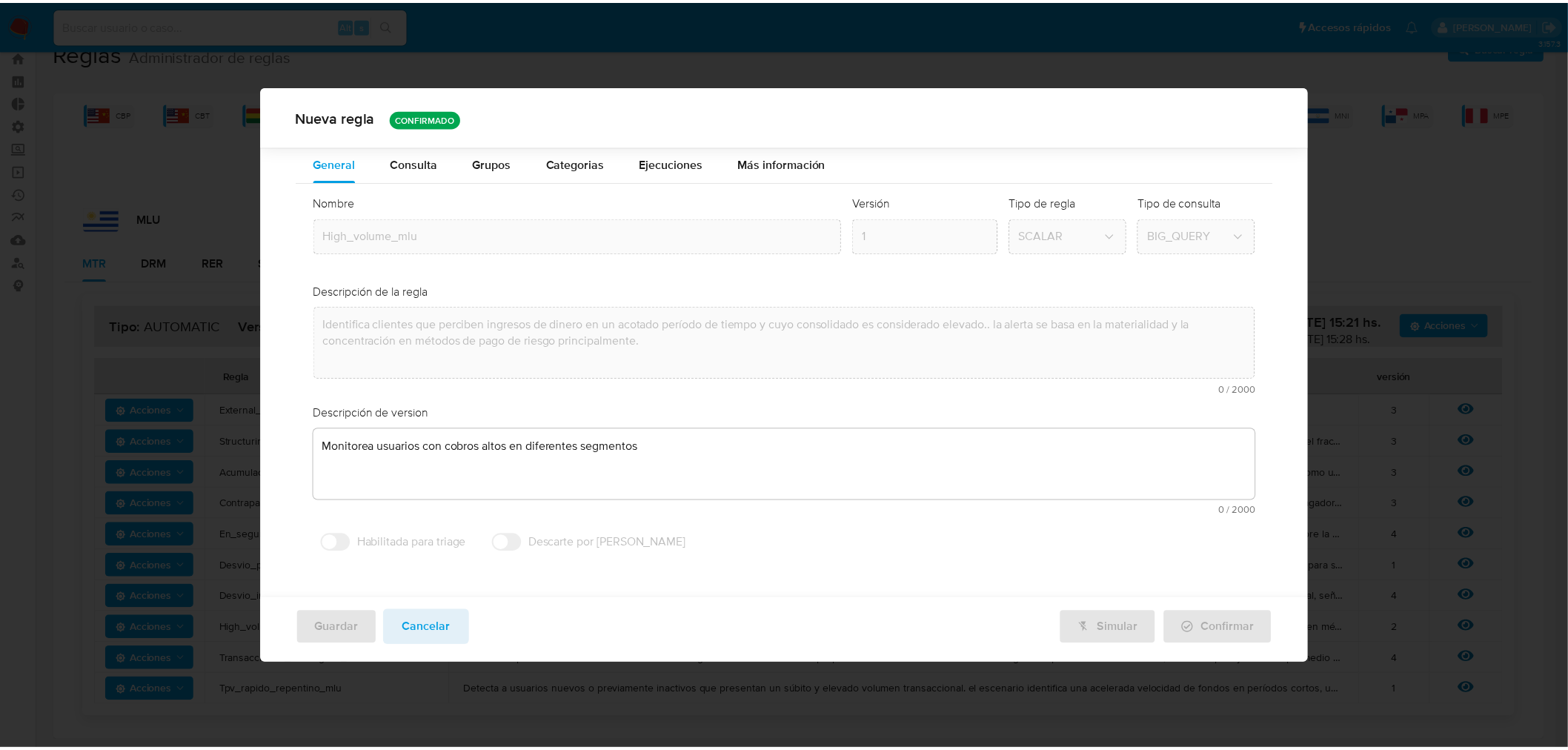
scroll to position [0, 0]
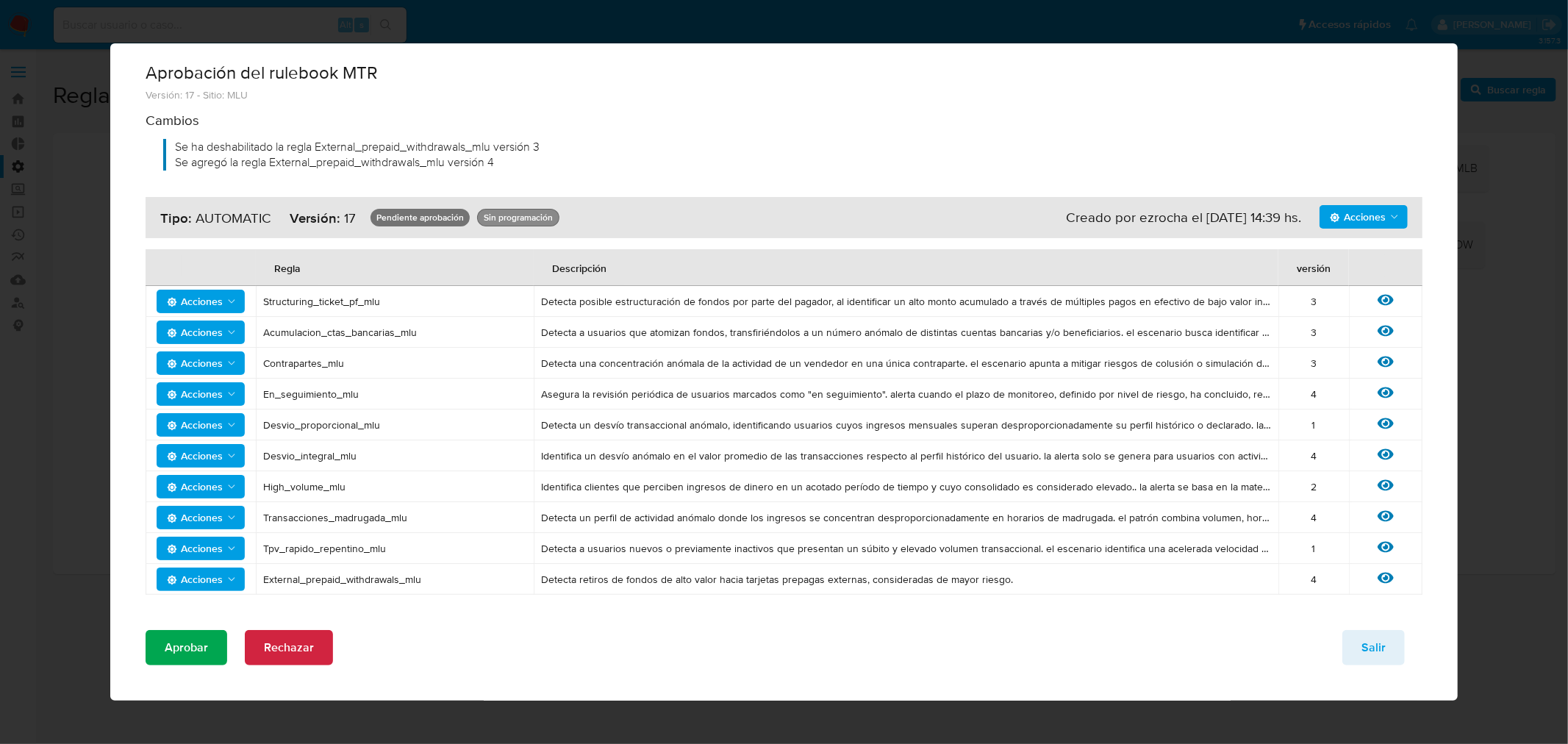
click at [205, 644] on span "Aprobar" at bounding box center [186, 647] width 43 height 33
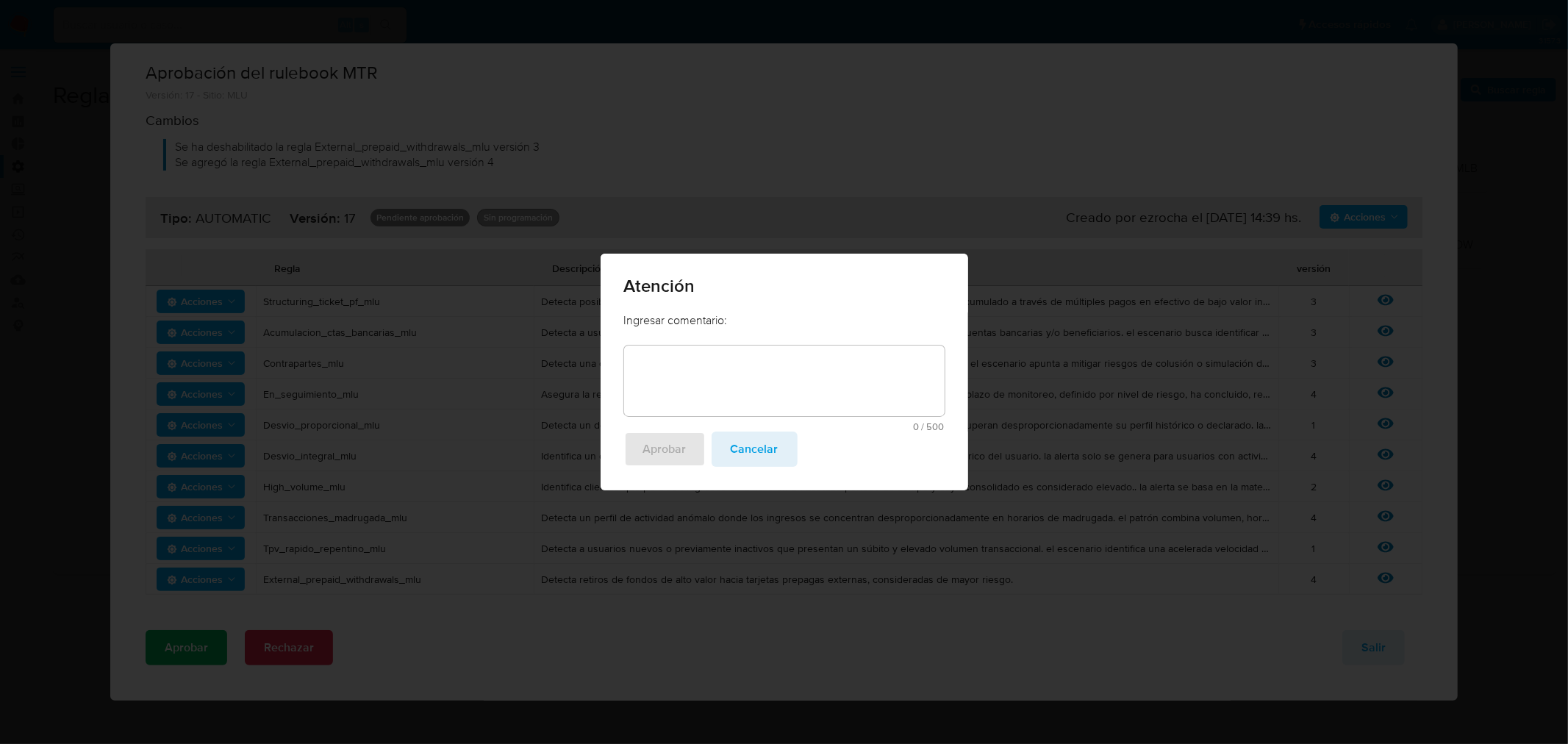
click at [725, 363] on textarea at bounding box center [784, 380] width 320 height 71
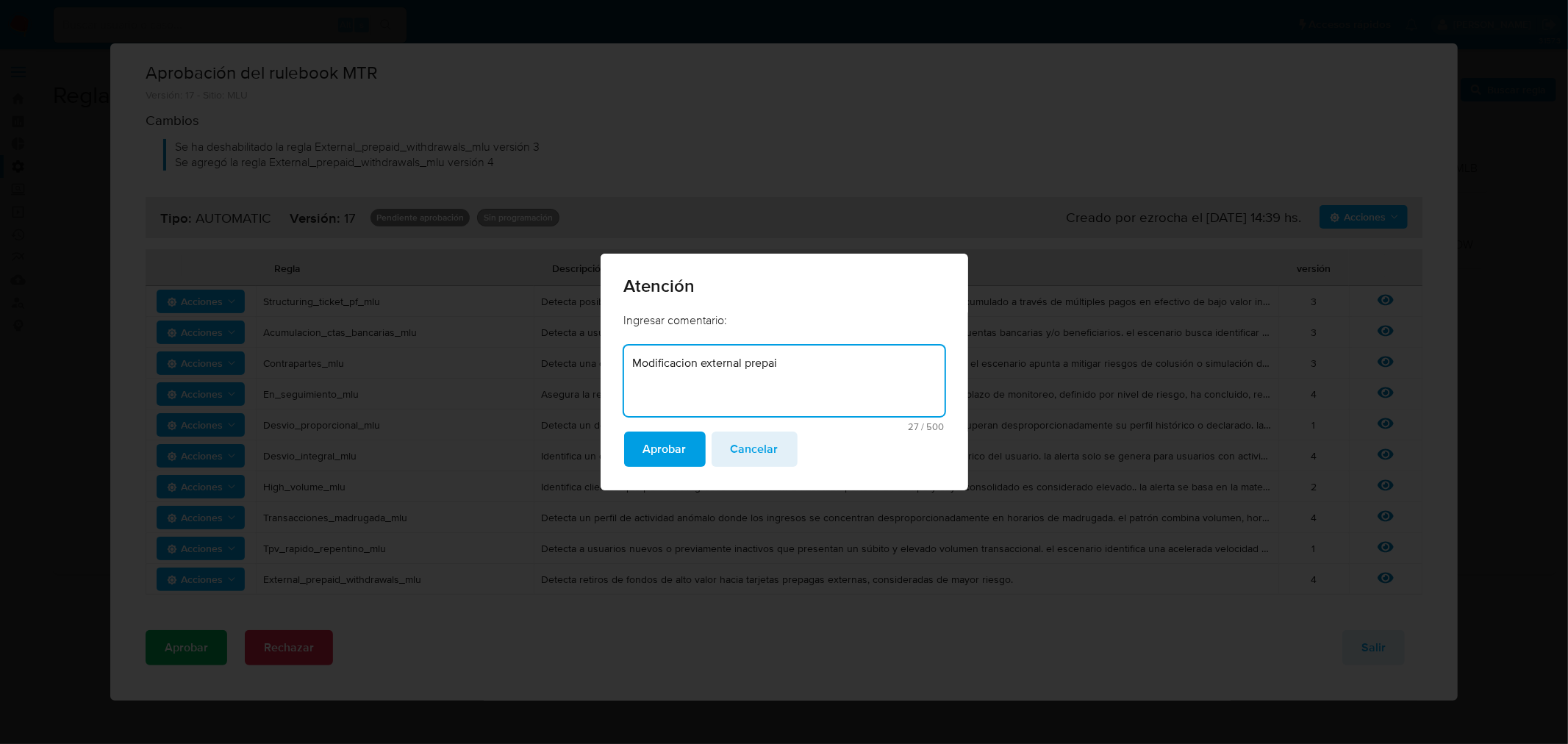
type textarea "Modificacion external prepaid"
drag, startPoint x: 894, startPoint y: 361, endPoint x: 443, endPoint y: 331, distance: 452.0
click at [443, 331] on div "Atención Ingresar comentario: disapprove-approve-reason Modificacion external p…" at bounding box center [784, 372] width 1568 height 744
type textarea "Bank_ID en external prepaid"
click at [652, 456] on span "Aprobar" at bounding box center [665, 449] width 43 height 33
